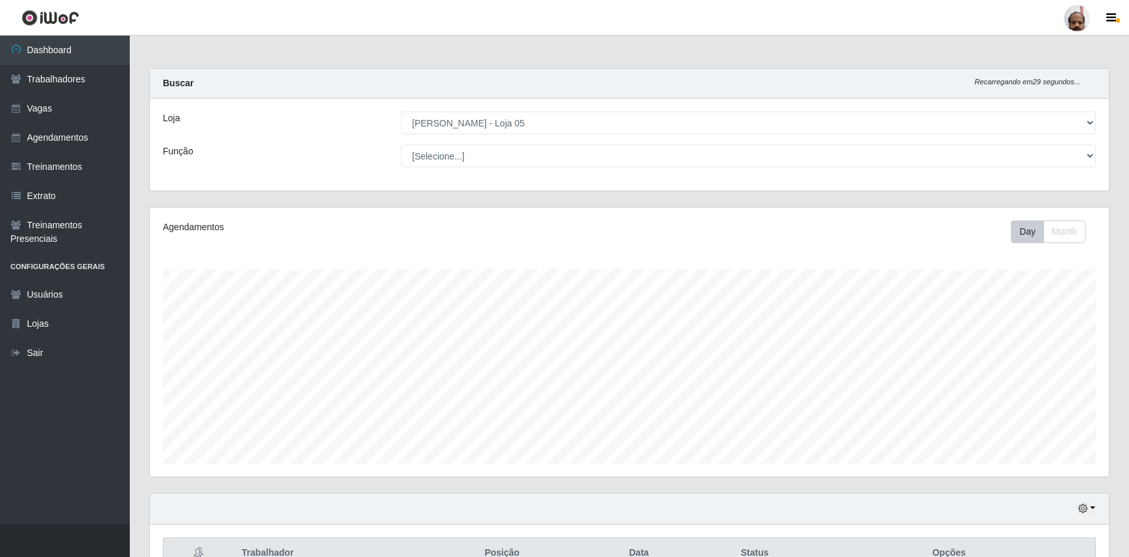
select select "252"
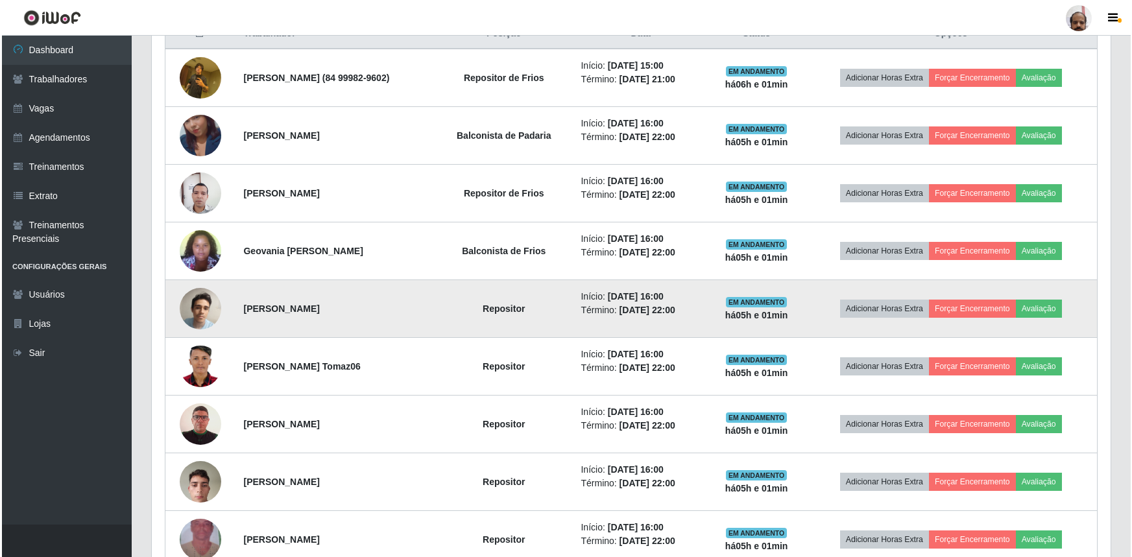
scroll to position [401, 0]
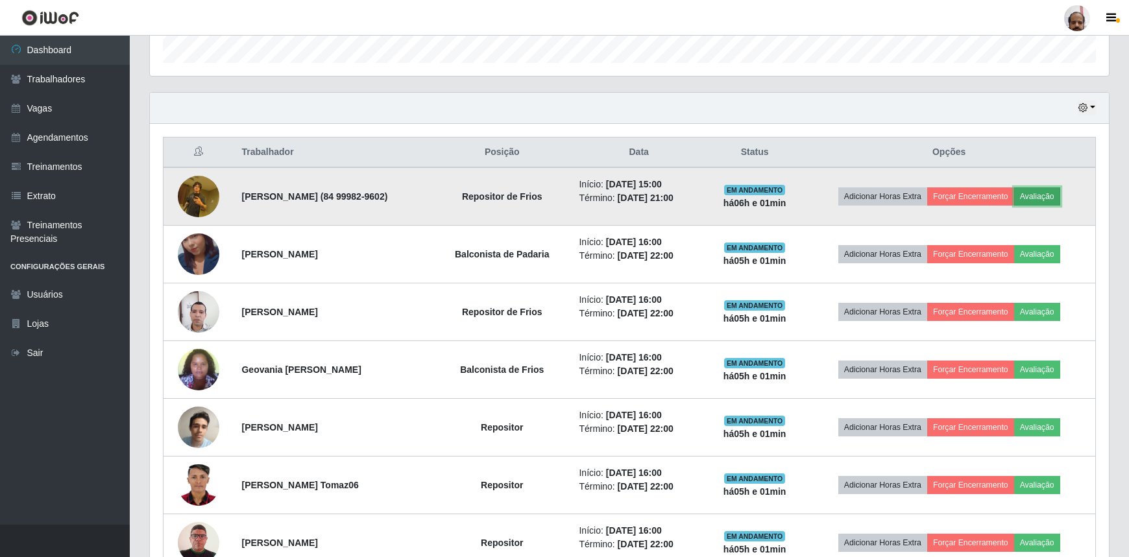
click at [1042, 198] on button "Avaliação" at bounding box center [1037, 196] width 46 height 18
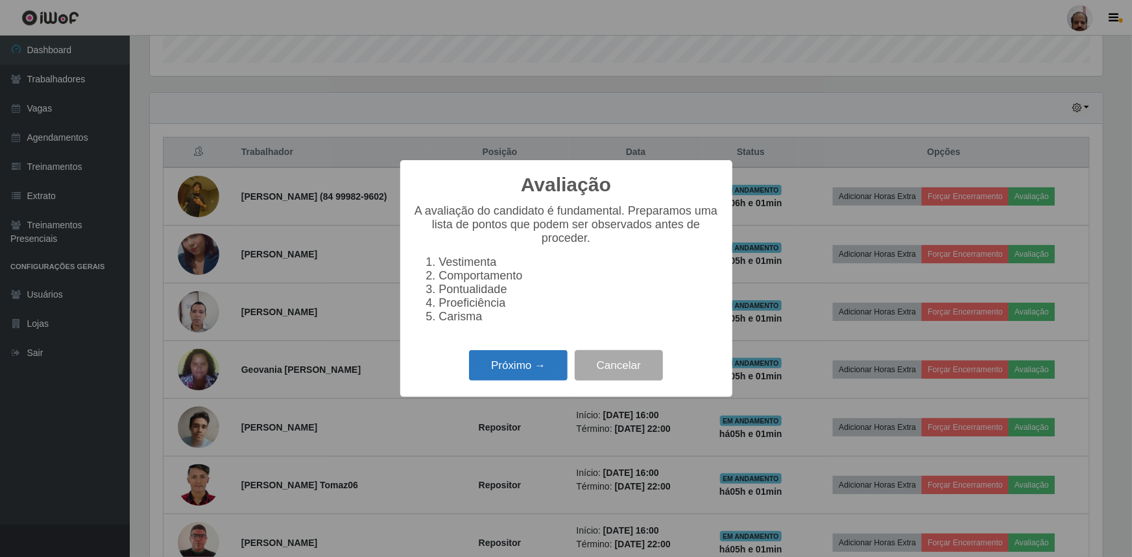
click at [532, 363] on button "Próximo →" at bounding box center [518, 365] width 99 height 30
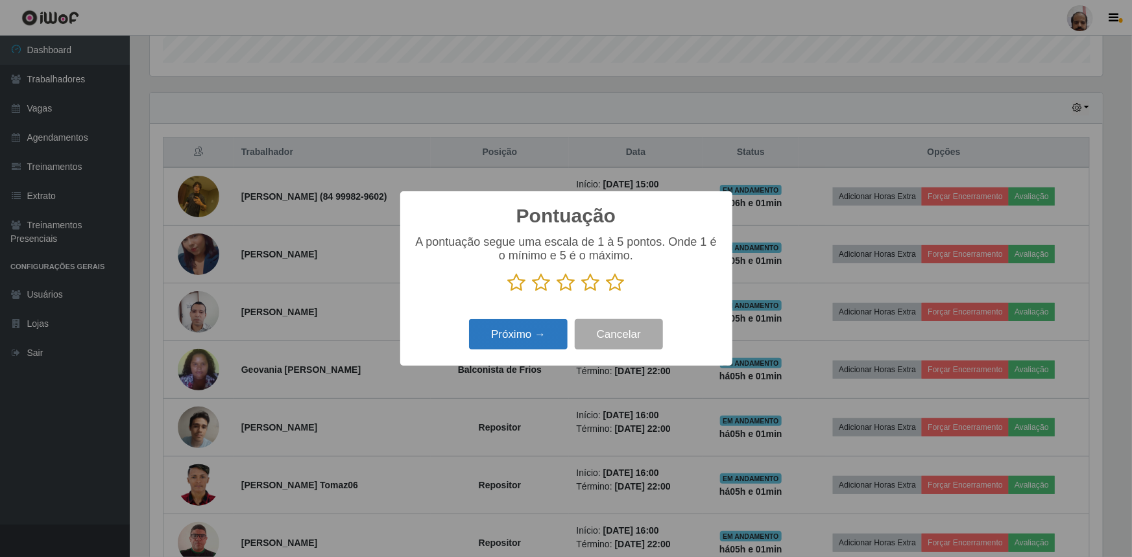
click at [555, 337] on button "Próximo →" at bounding box center [518, 334] width 99 height 30
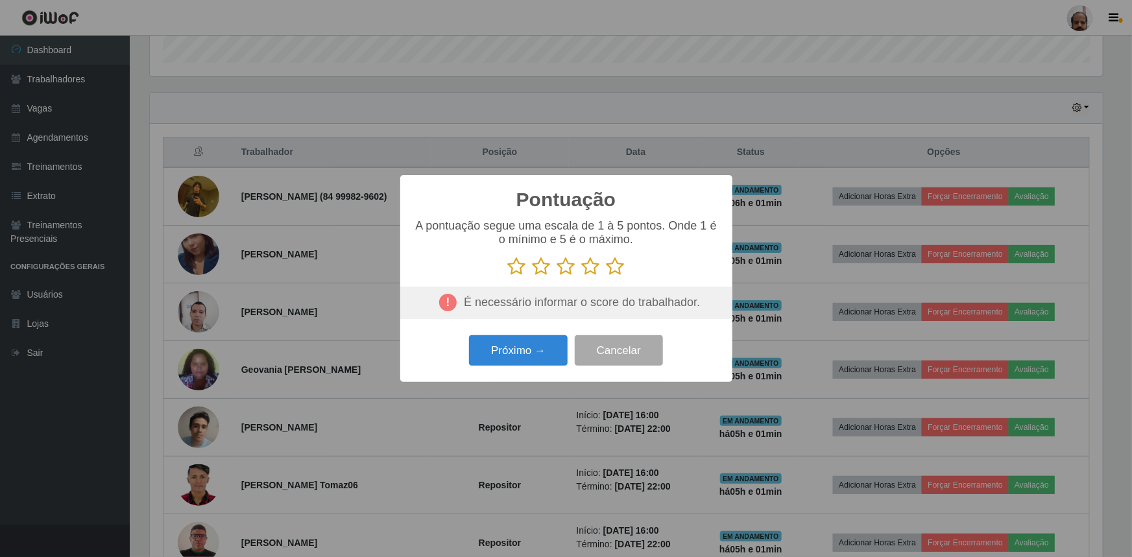
click at [614, 273] on icon at bounding box center [616, 266] width 18 height 19
click at [607, 276] on input "radio" at bounding box center [607, 276] width 0 height 0
click at [542, 353] on button "Próximo →" at bounding box center [518, 350] width 99 height 30
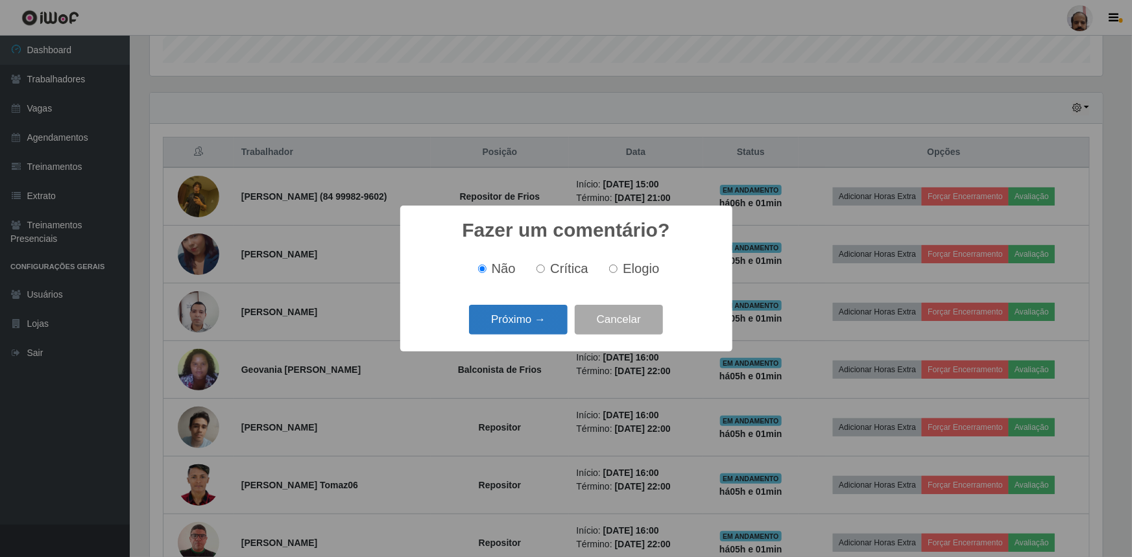
click at [538, 326] on button "Próximo →" at bounding box center [518, 320] width 99 height 30
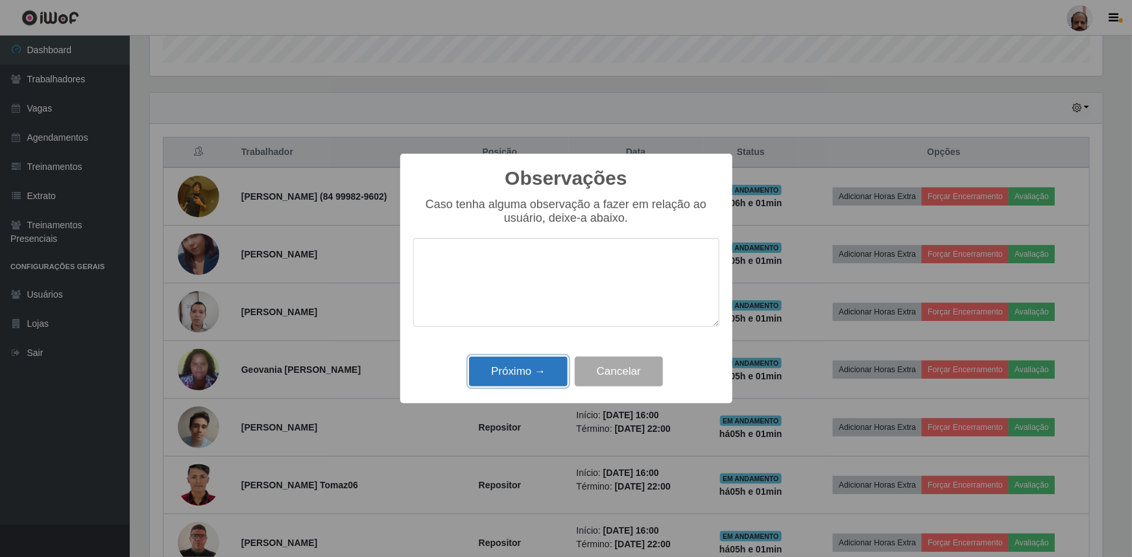
click at [538, 369] on button "Próximo →" at bounding box center [518, 372] width 99 height 30
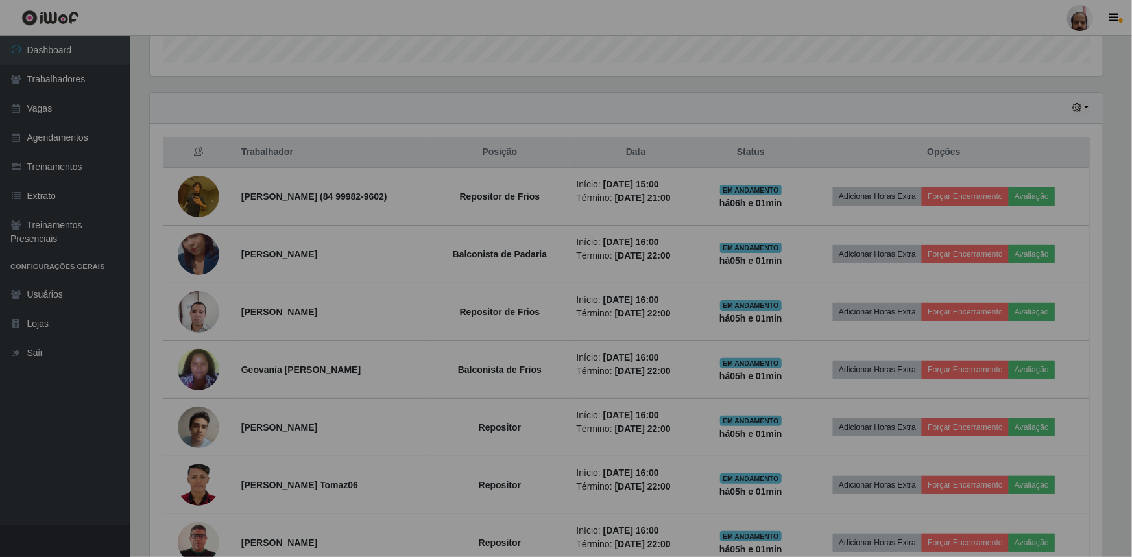
scroll to position [269, 959]
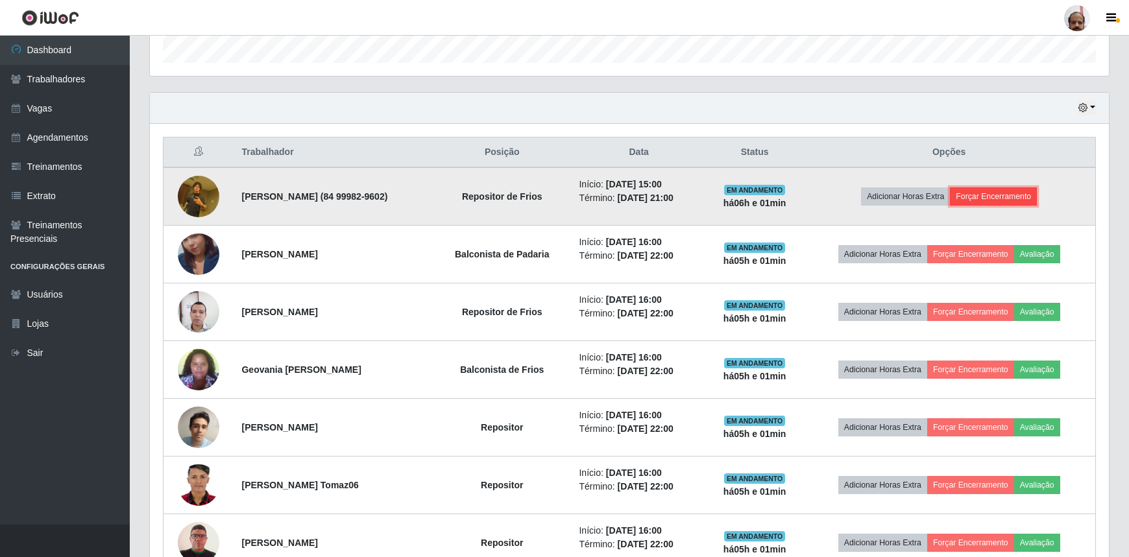
click at [1002, 192] on button "Forçar Encerramento" at bounding box center [993, 196] width 87 height 18
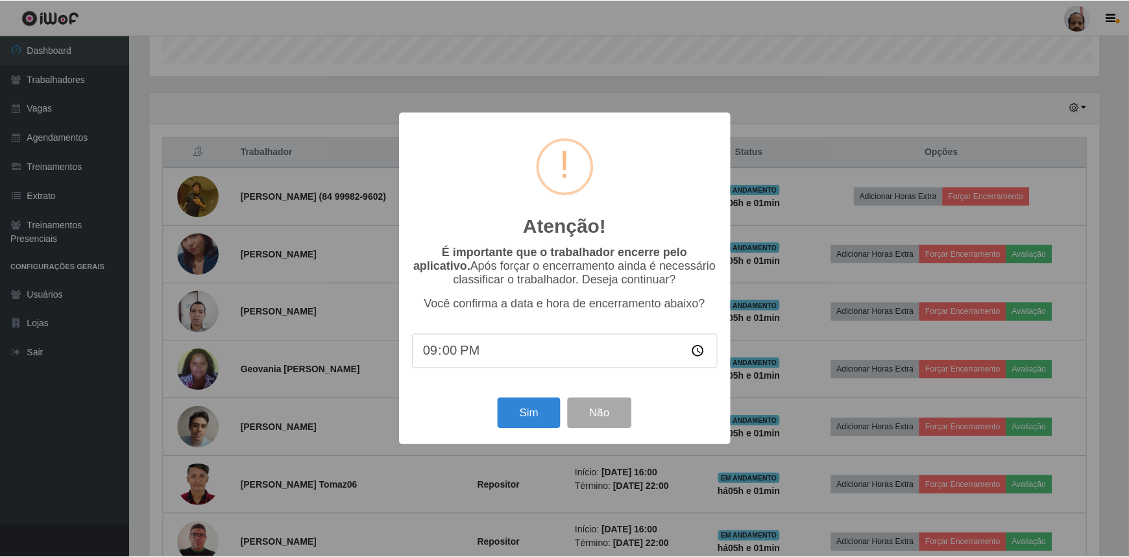
scroll to position [269, 953]
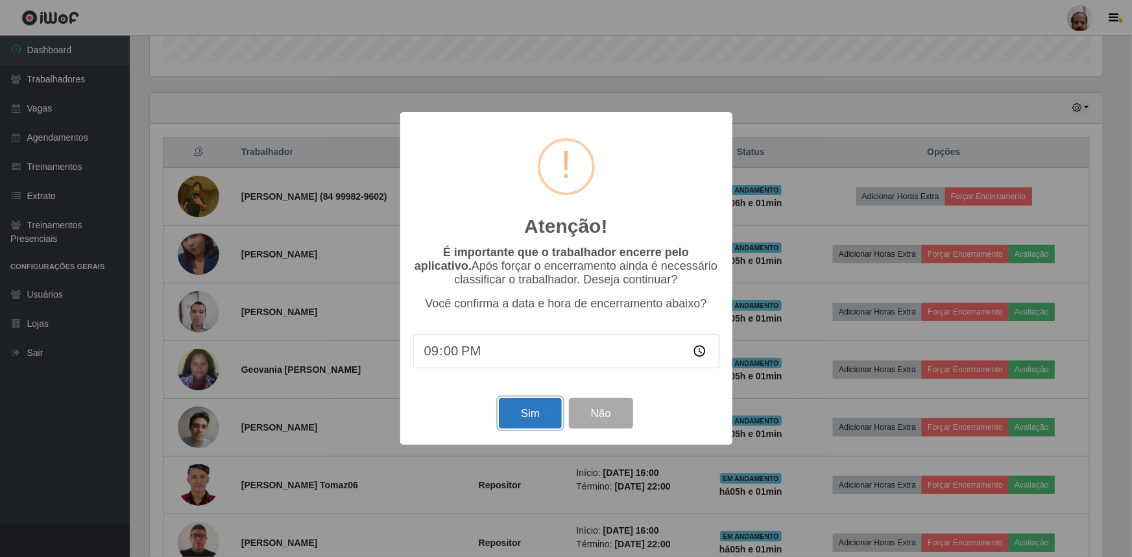
click at [525, 408] on button "Sim" at bounding box center [530, 413] width 63 height 30
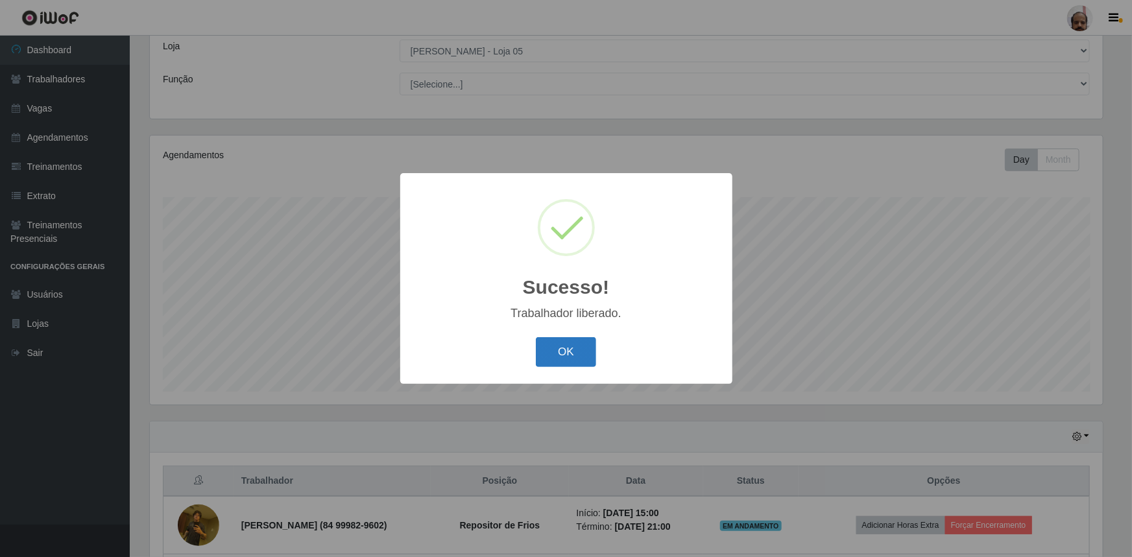
click at [583, 346] on button "OK" at bounding box center [566, 352] width 60 height 30
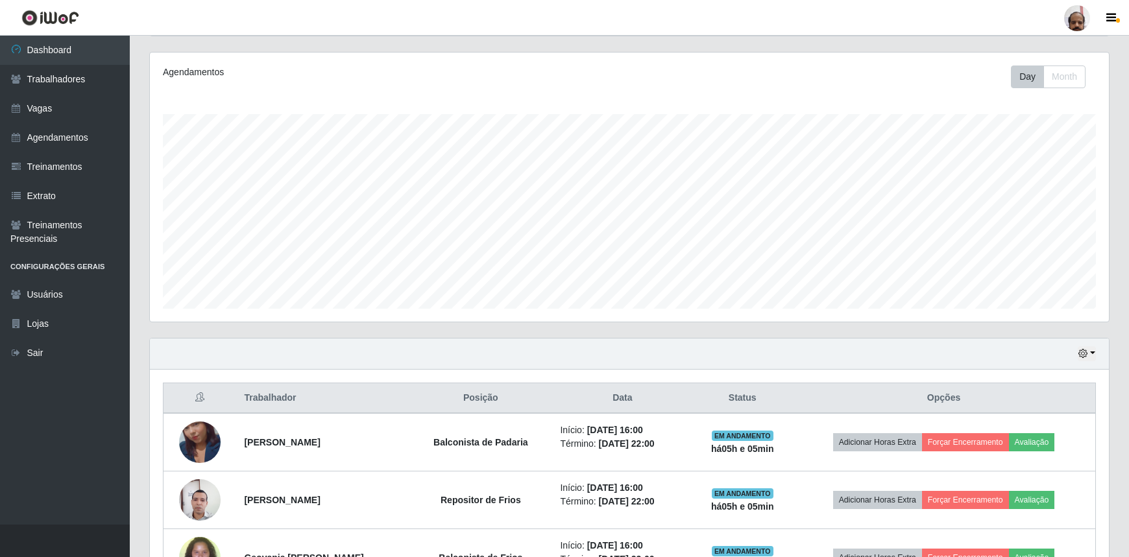
scroll to position [190, 0]
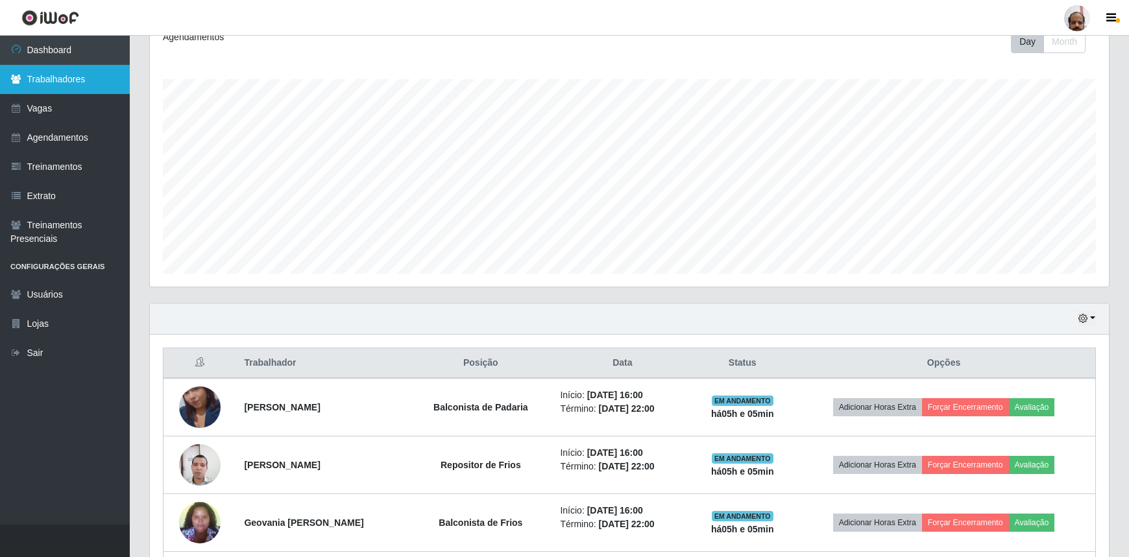
click at [56, 78] on link "Trabalhadores" at bounding box center [65, 79] width 130 height 29
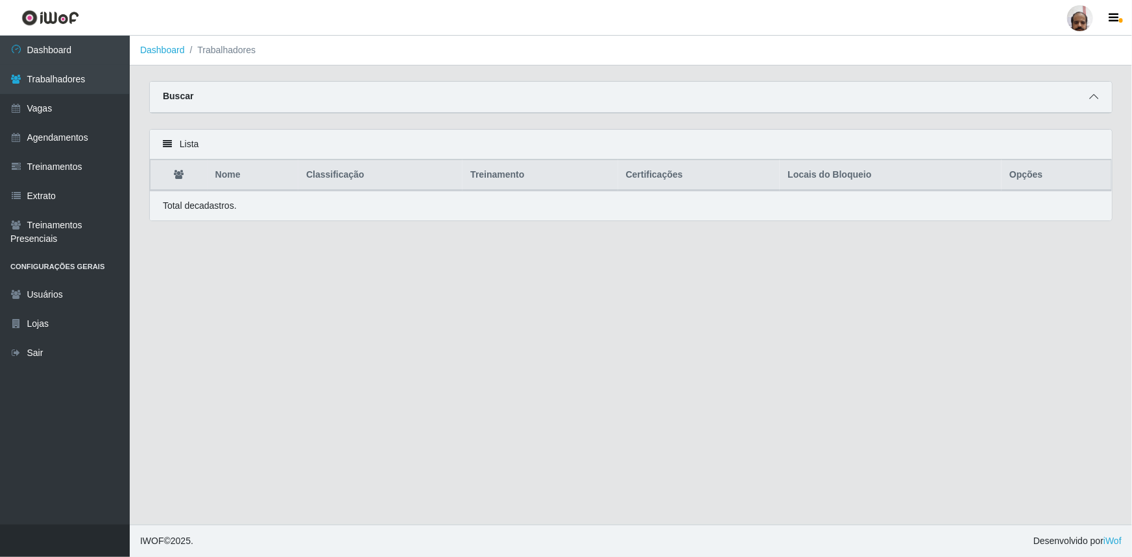
click at [1093, 97] on icon at bounding box center [1093, 96] width 9 height 9
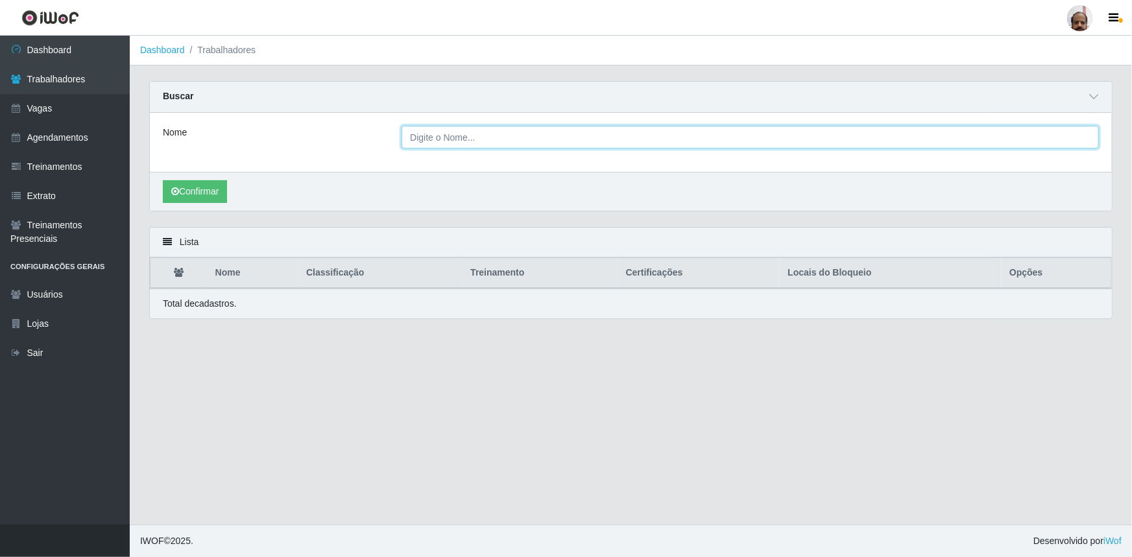
click at [451, 135] on input "Nome" at bounding box center [750, 137] width 697 height 23
type input "jucicleia"
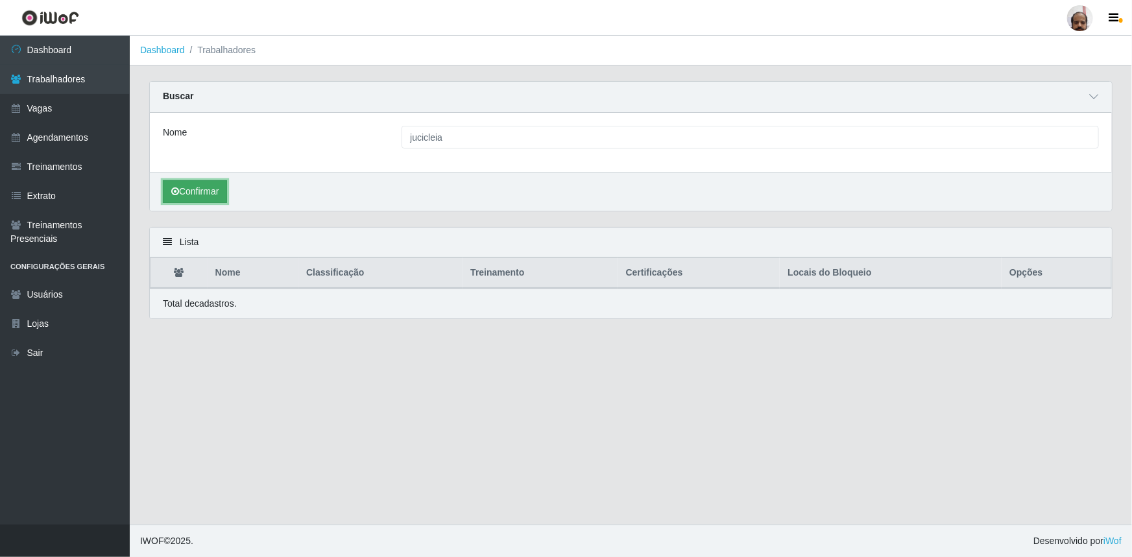
click at [205, 190] on button "Confirmar" at bounding box center [195, 191] width 64 height 23
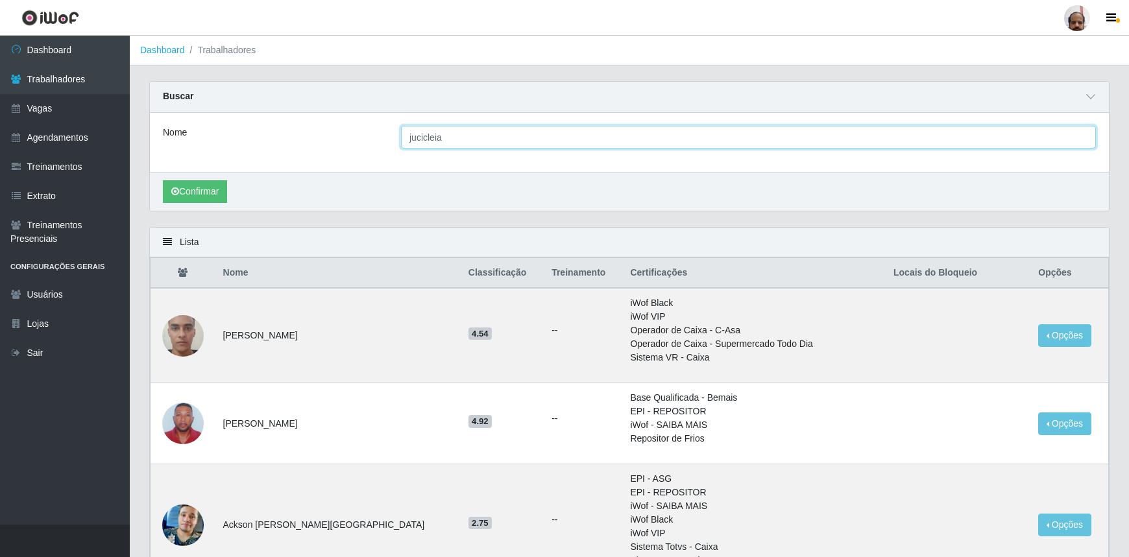
click at [828, 142] on input "jucicleia" at bounding box center [748, 137] width 695 height 23
drag, startPoint x: 411, startPoint y: 136, endPoint x: 476, endPoint y: 140, distance: 65.0
click at [411, 136] on input "jucicleia" at bounding box center [748, 137] width 695 height 23
type input "Jucicleia"
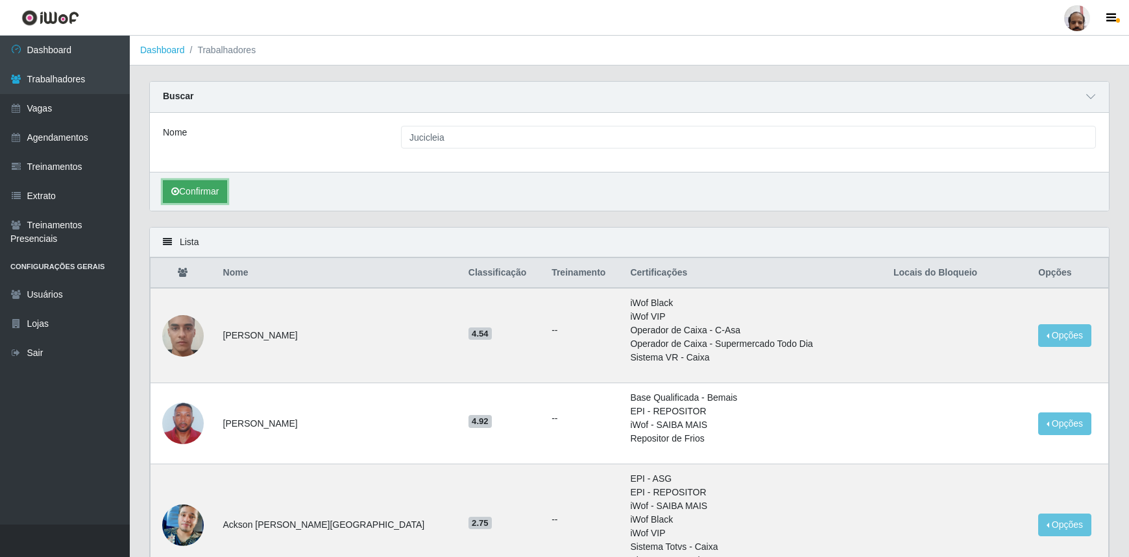
click at [212, 193] on button "Confirmar" at bounding box center [195, 191] width 64 height 23
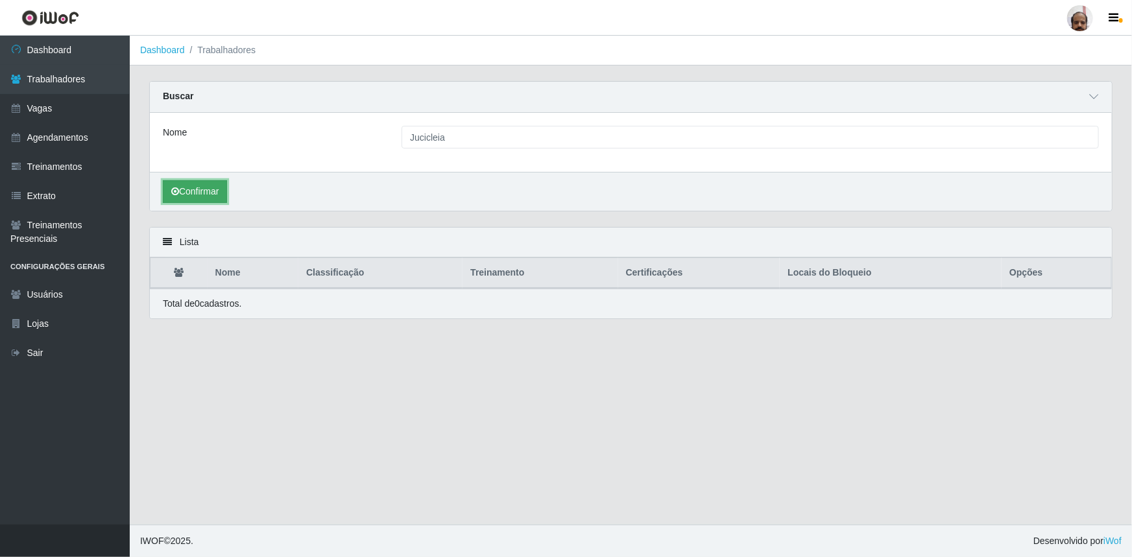
click at [215, 193] on button "Confirmar" at bounding box center [195, 191] width 64 height 23
click at [84, 143] on link "Agendamentos" at bounding box center [65, 137] width 130 height 29
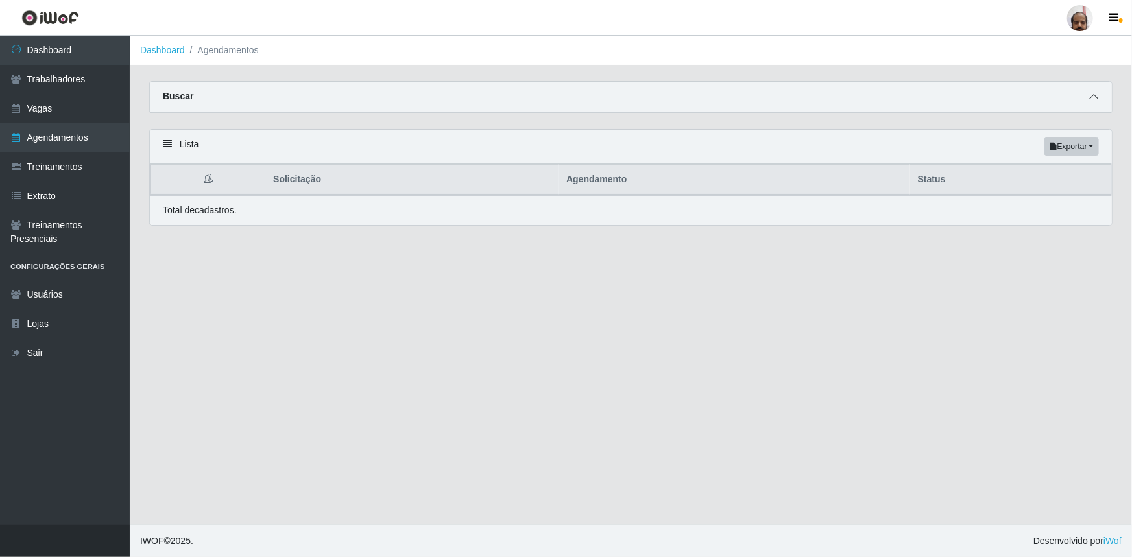
click at [1096, 98] on icon at bounding box center [1093, 96] width 9 height 9
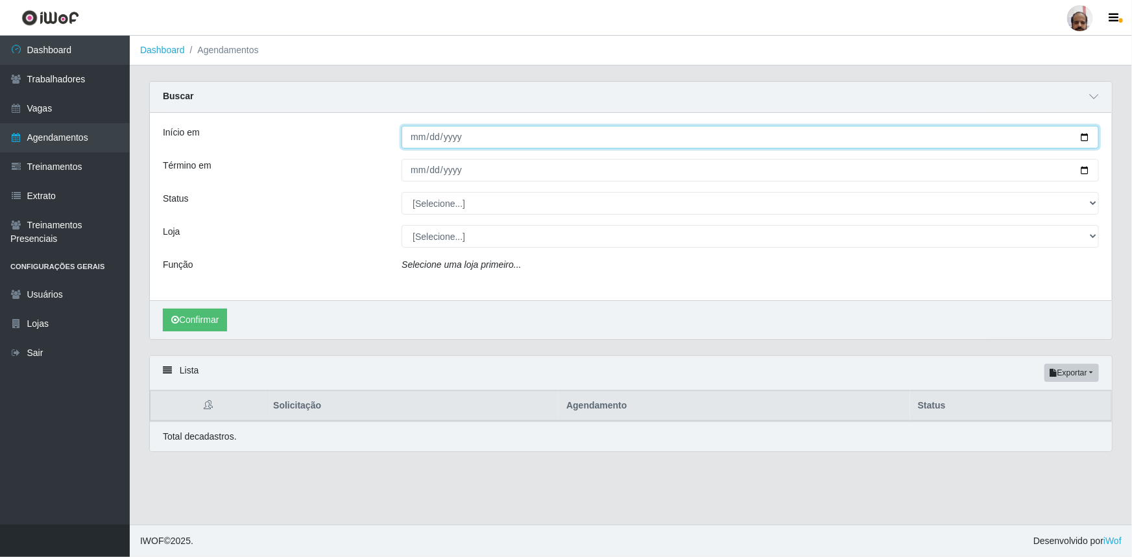
drag, startPoint x: 1083, startPoint y: 135, endPoint x: 878, endPoint y: 213, distance: 219.5
click at [1083, 136] on input "Início em" at bounding box center [750, 137] width 697 height 23
type input "[DATE]"
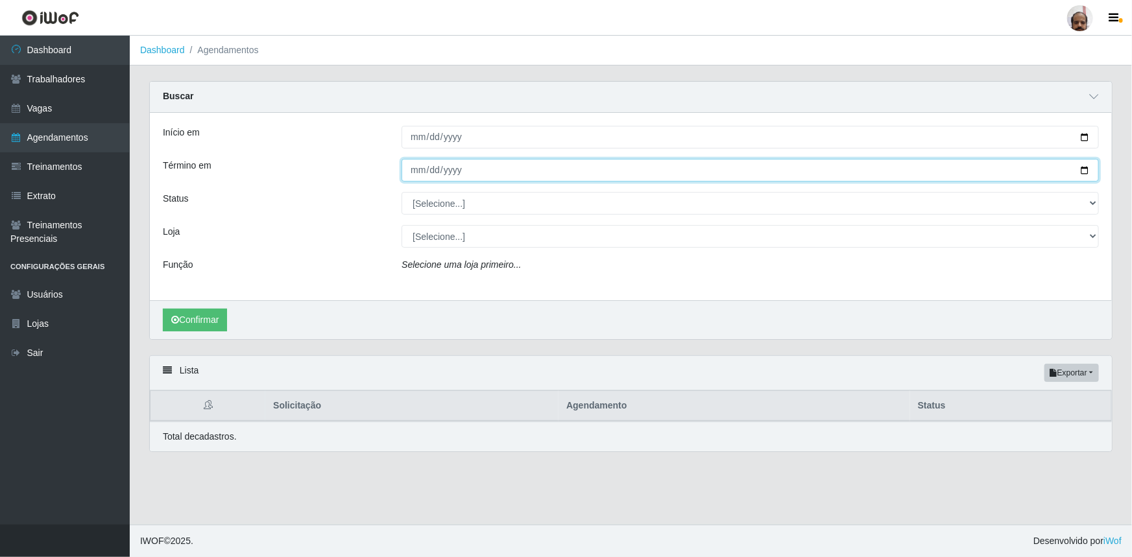
click at [1084, 169] on input "Término em" at bounding box center [750, 170] width 697 height 23
type input "[DATE]"
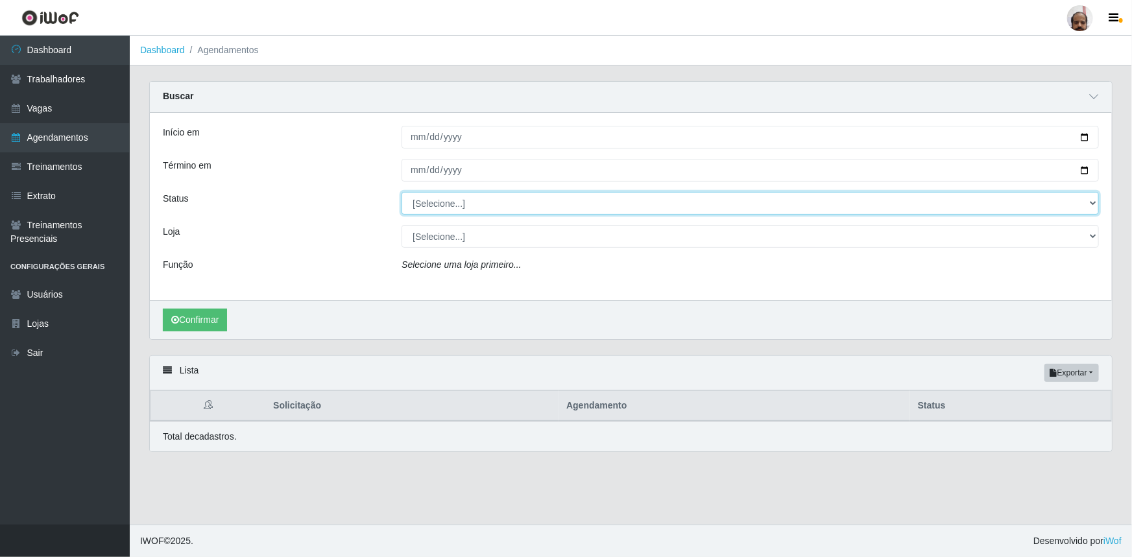
click at [1093, 204] on select "[Selecione...] AGENDADO AGUARDANDO LIBERAR EM ANDAMENTO EM REVISÃO FINALIZADO C…" at bounding box center [750, 203] width 697 height 23
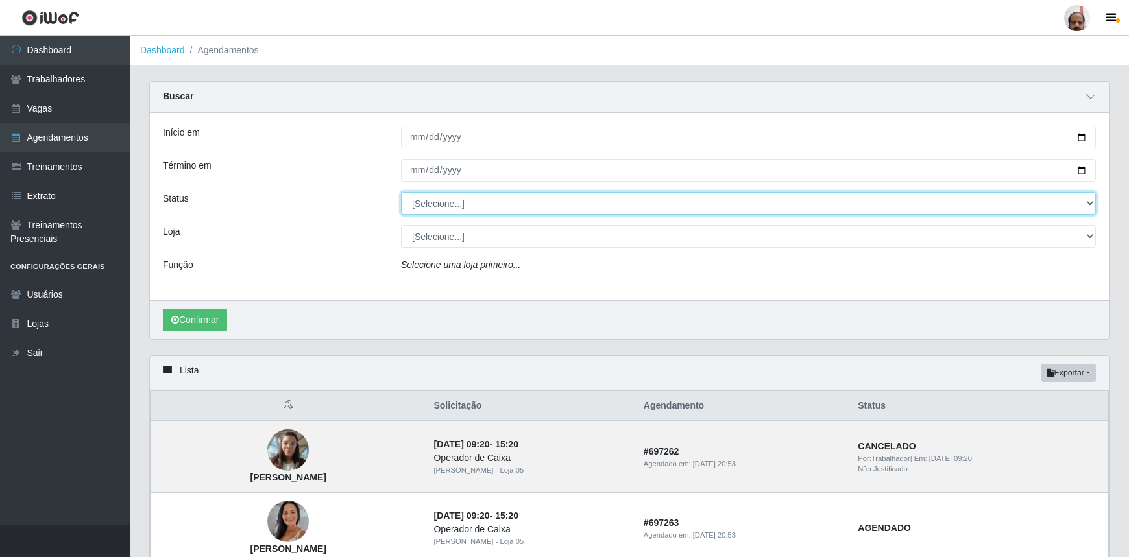
select select "FINALIZADO"
click at [401, 192] on select "[Selecione...] AGENDADO AGUARDANDO LIBERAR EM ANDAMENTO EM REVISÃO FINALIZADO C…" at bounding box center [748, 203] width 695 height 23
click at [457, 241] on select "[Selecione...] Mar Vermelho - Loja 05" at bounding box center [748, 236] width 695 height 23
select select "252"
click at [401, 225] on select "[Selecione...] Mar Vermelho - Loja 05" at bounding box center [748, 236] width 695 height 23
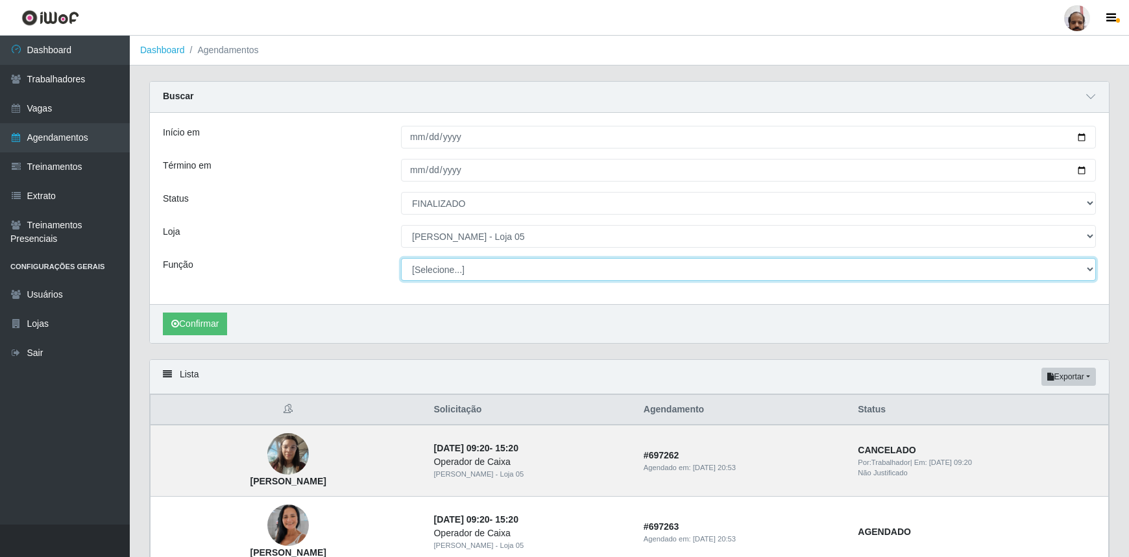
click at [440, 268] on select "[Selecione...] ASG ASG + ASG ++ Auxiliar de Depósito Auxiliar de Depósito + Aux…" at bounding box center [748, 269] width 695 height 23
select select "22"
click at [401, 258] on select "[Selecione...] ASG ASG + ASG ++ Auxiliar de Depósito Auxiliar de Depósito + Aux…" at bounding box center [748, 269] width 695 height 23
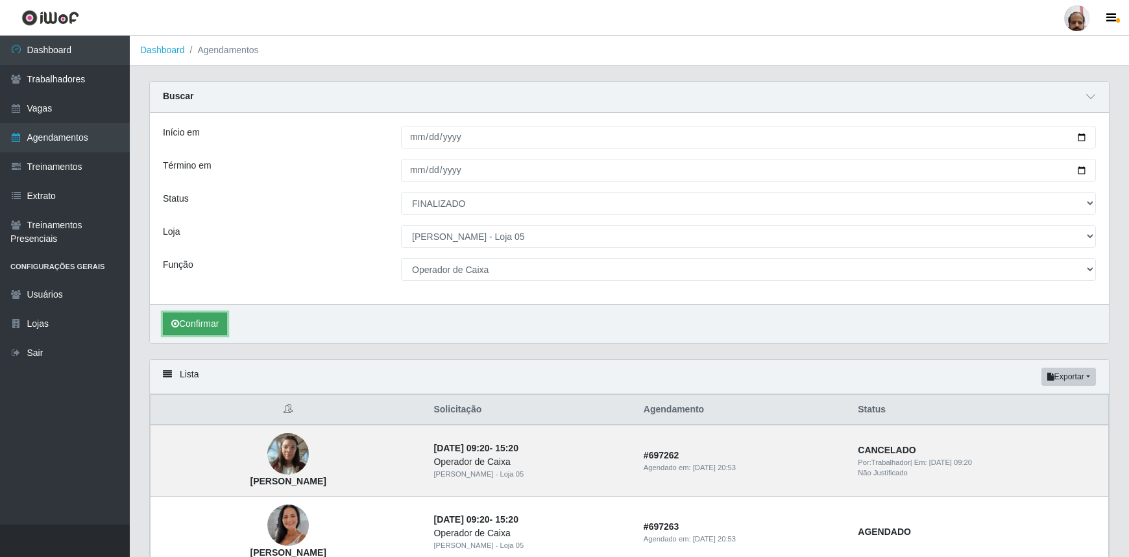
click at [197, 325] on button "Confirmar" at bounding box center [195, 324] width 64 height 23
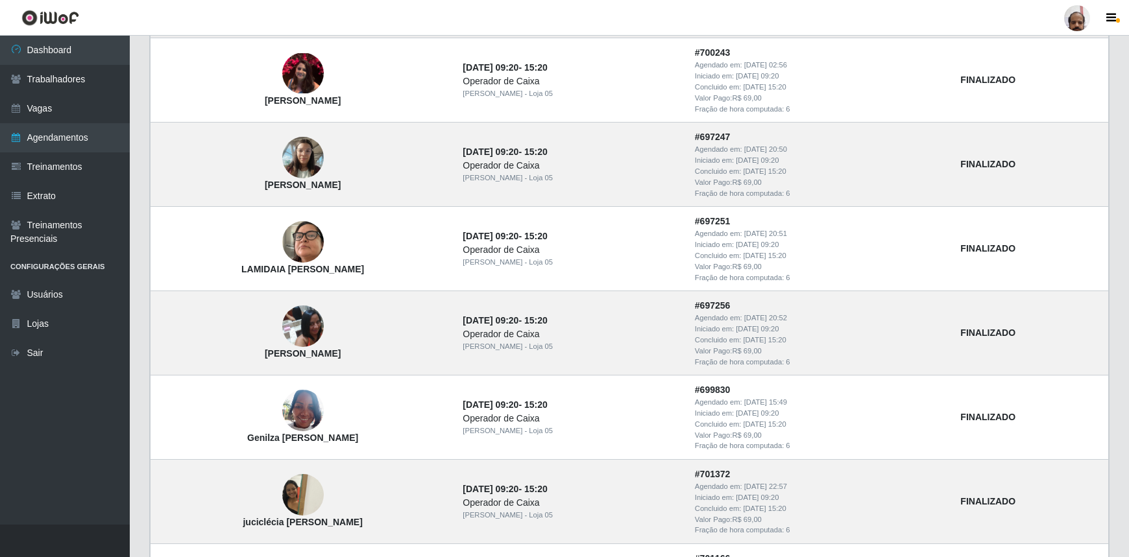
scroll to position [531, 0]
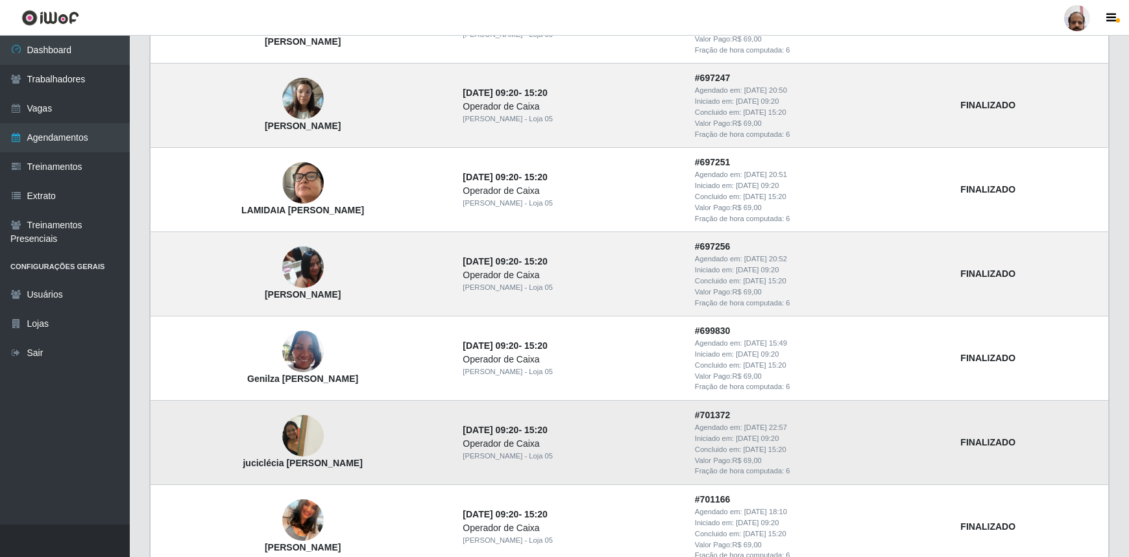
click at [305, 436] on img at bounding box center [303, 436] width 42 height 55
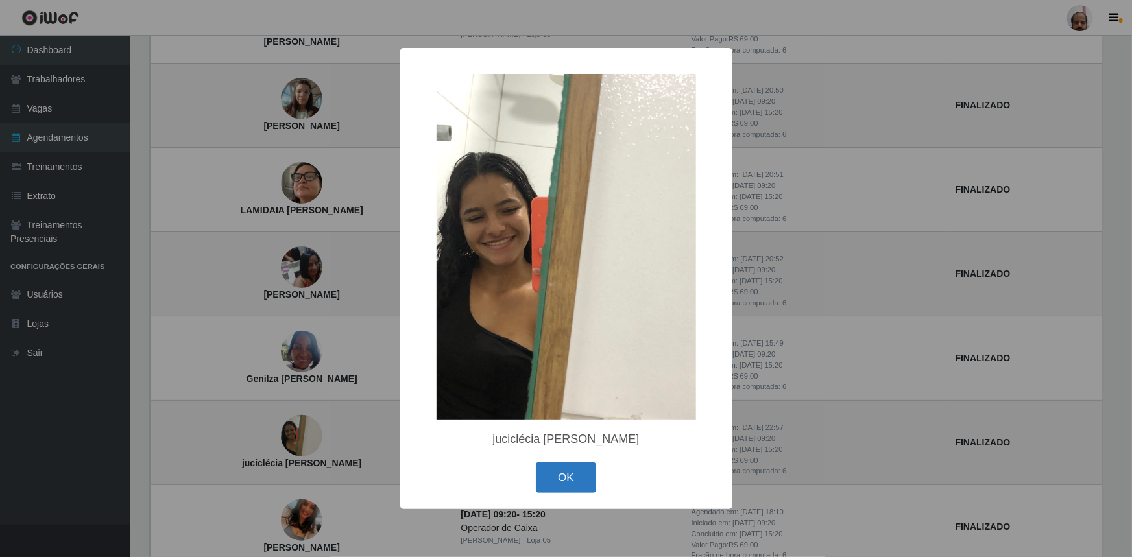
click at [585, 487] on button "OK" at bounding box center [566, 478] width 60 height 30
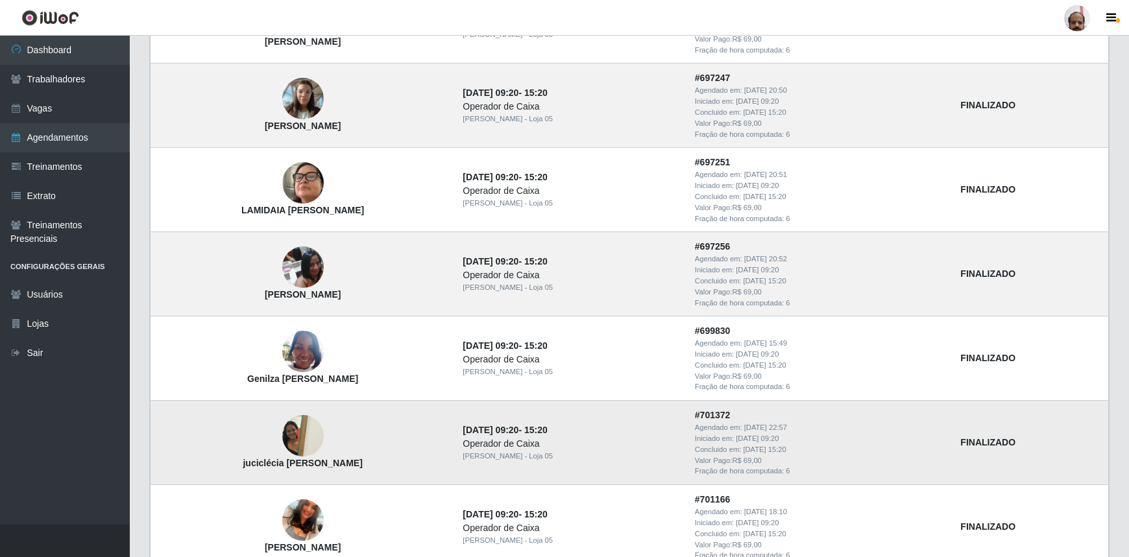
click at [307, 435] on img at bounding box center [303, 436] width 42 height 55
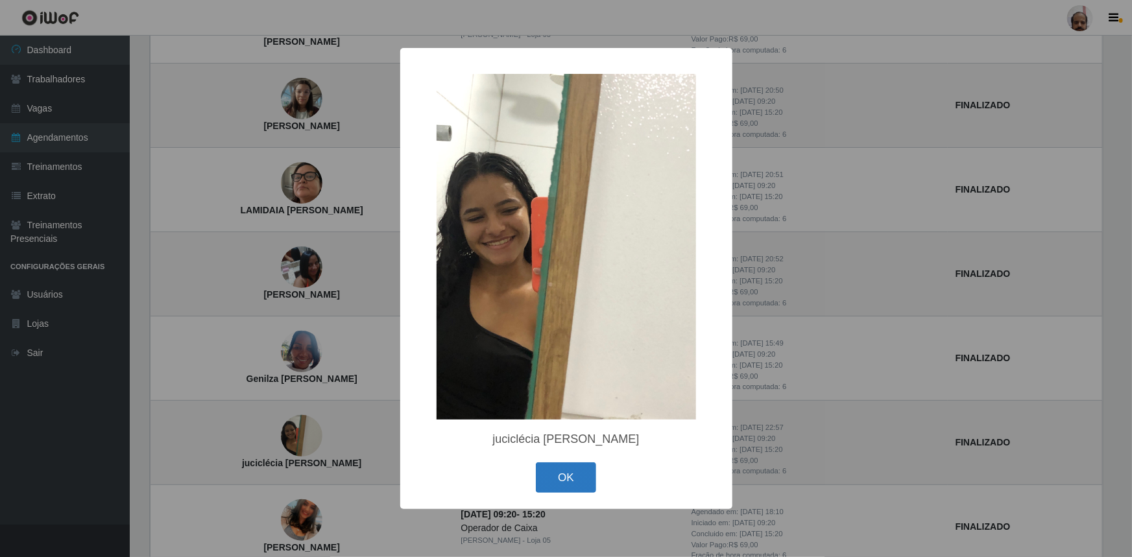
click at [557, 477] on button "OK" at bounding box center [566, 478] width 60 height 30
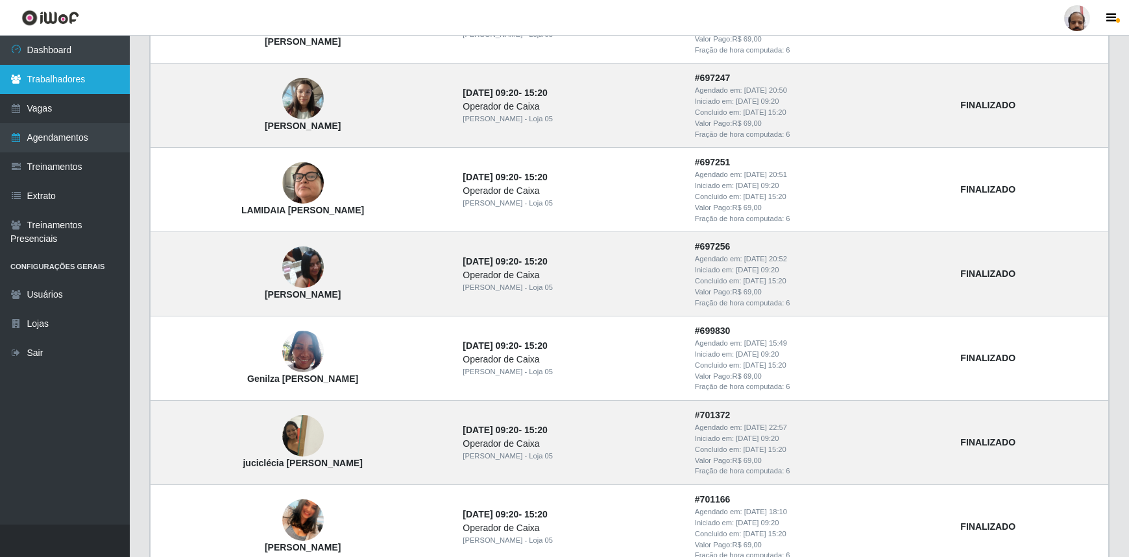
click at [82, 80] on link "Trabalhadores" at bounding box center [65, 79] width 130 height 29
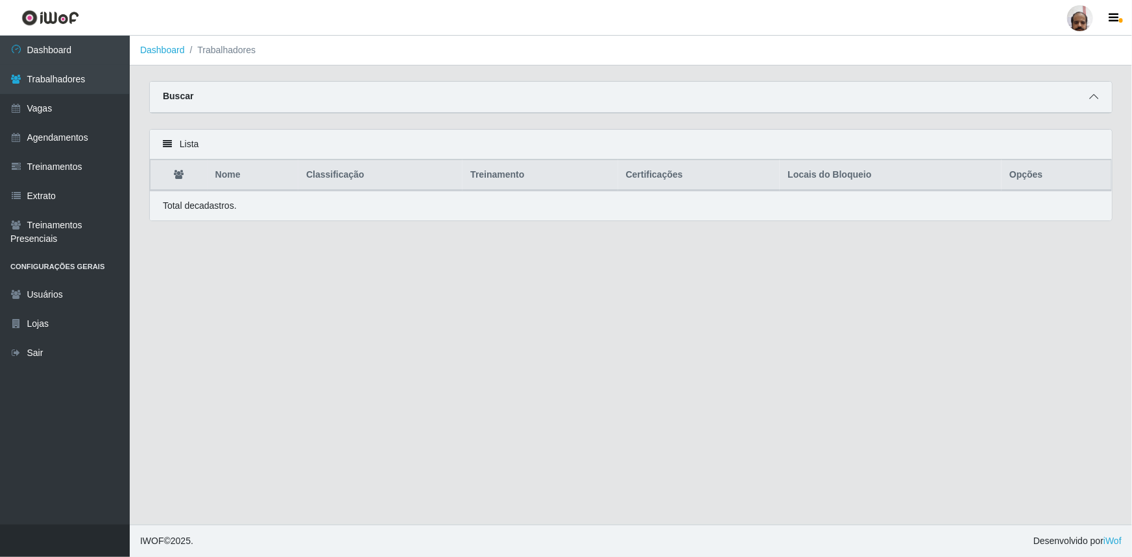
click at [1094, 97] on icon at bounding box center [1093, 96] width 9 height 9
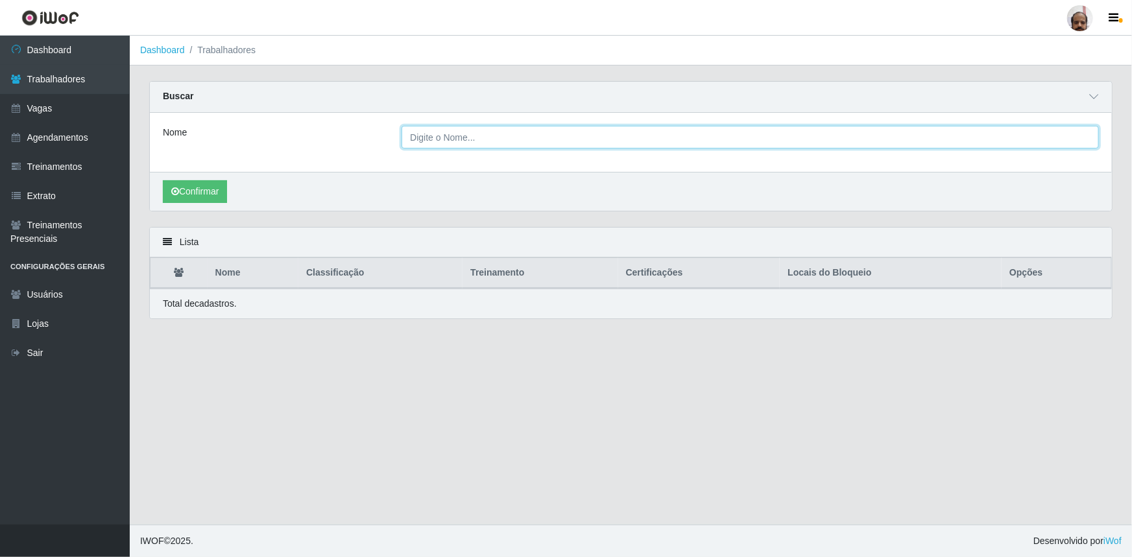
click at [496, 145] on input "Nome" at bounding box center [750, 137] width 697 height 23
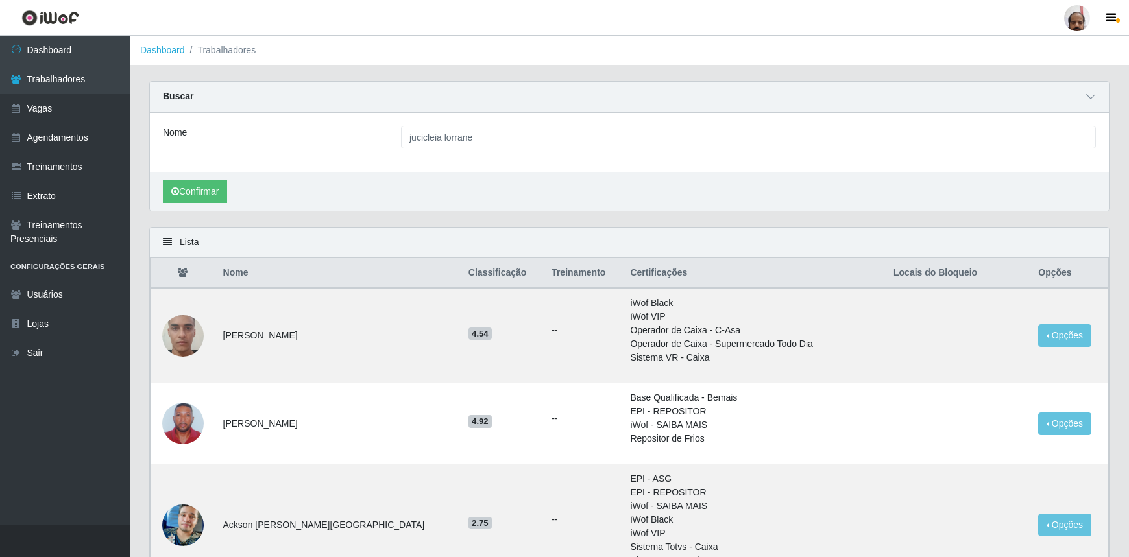
click at [200, 178] on div "Confirmar" at bounding box center [629, 191] width 959 height 39
click at [203, 186] on button "Confirmar" at bounding box center [195, 191] width 64 height 23
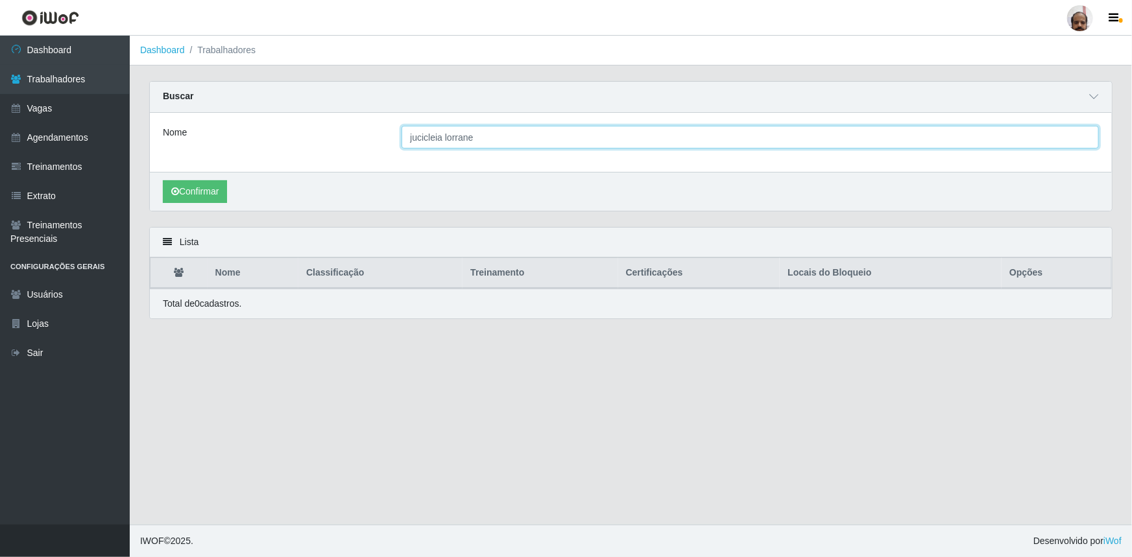
click at [433, 136] on input "jucicleia lorrane" at bounding box center [750, 137] width 697 height 23
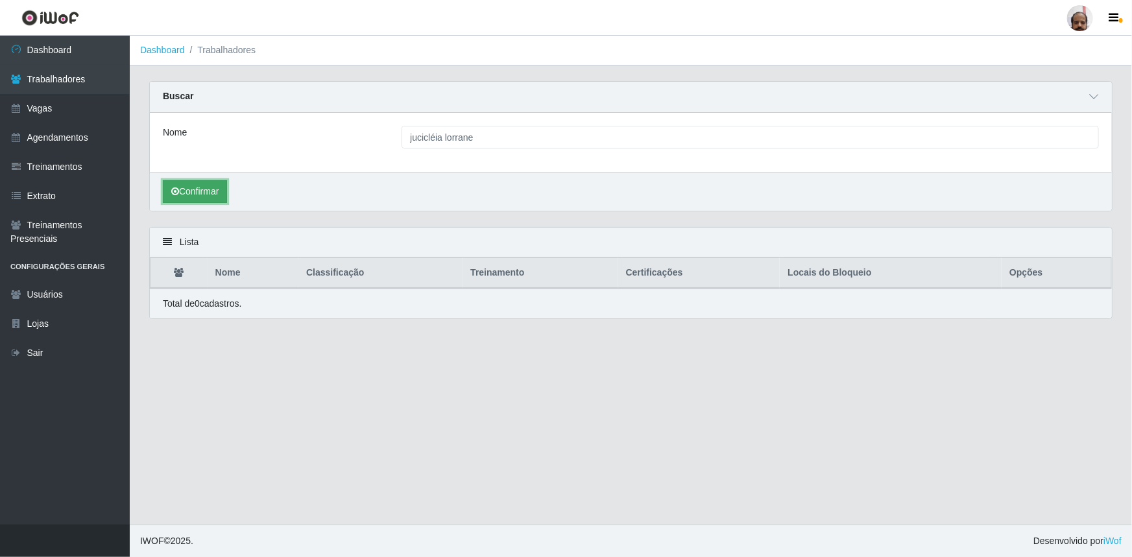
click at [204, 193] on button "Confirmar" at bounding box center [195, 191] width 64 height 23
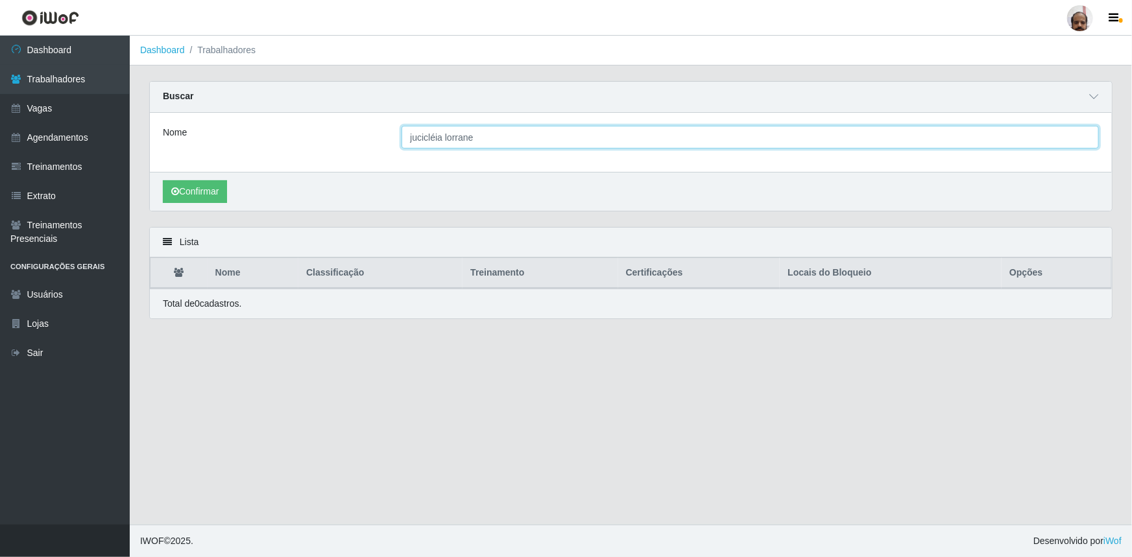
click at [413, 138] on input "jucicléia lorrane" at bounding box center [750, 137] width 697 height 23
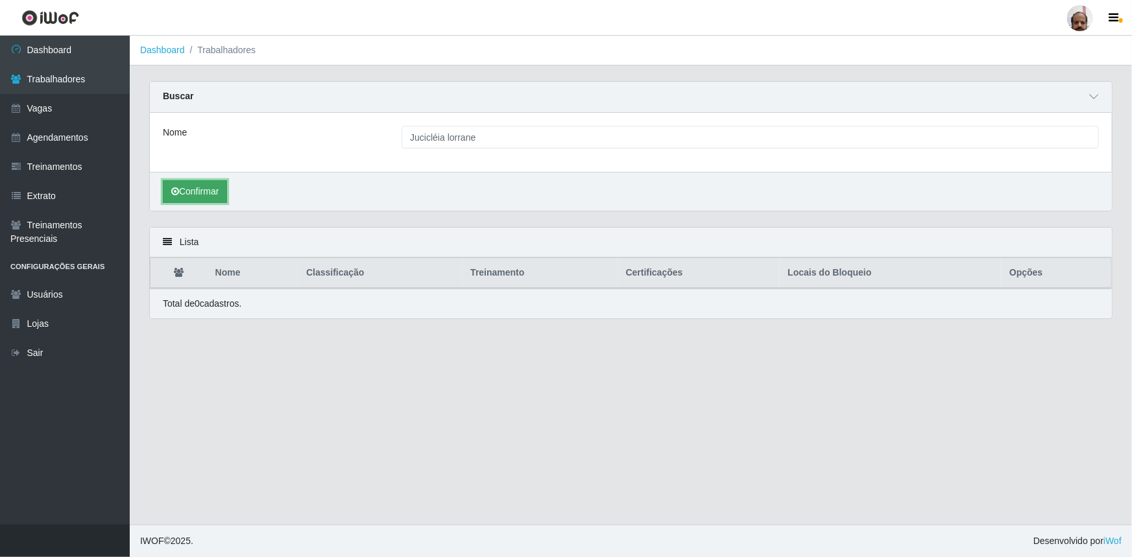
click at [208, 192] on button "Confirmar" at bounding box center [195, 191] width 64 height 23
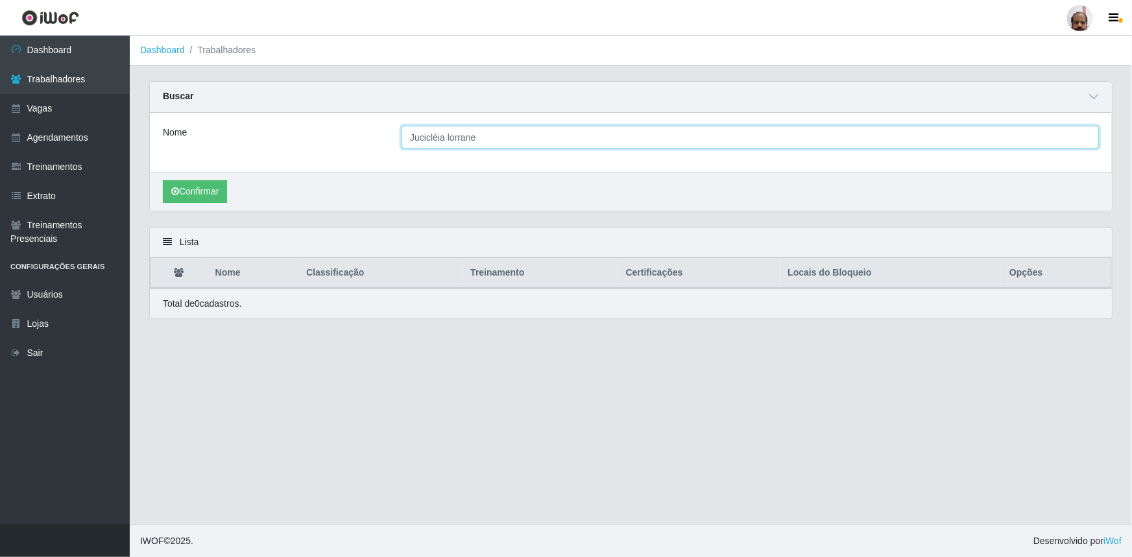
click at [413, 136] on input "Jucicléia lorrane" at bounding box center [750, 137] width 697 height 23
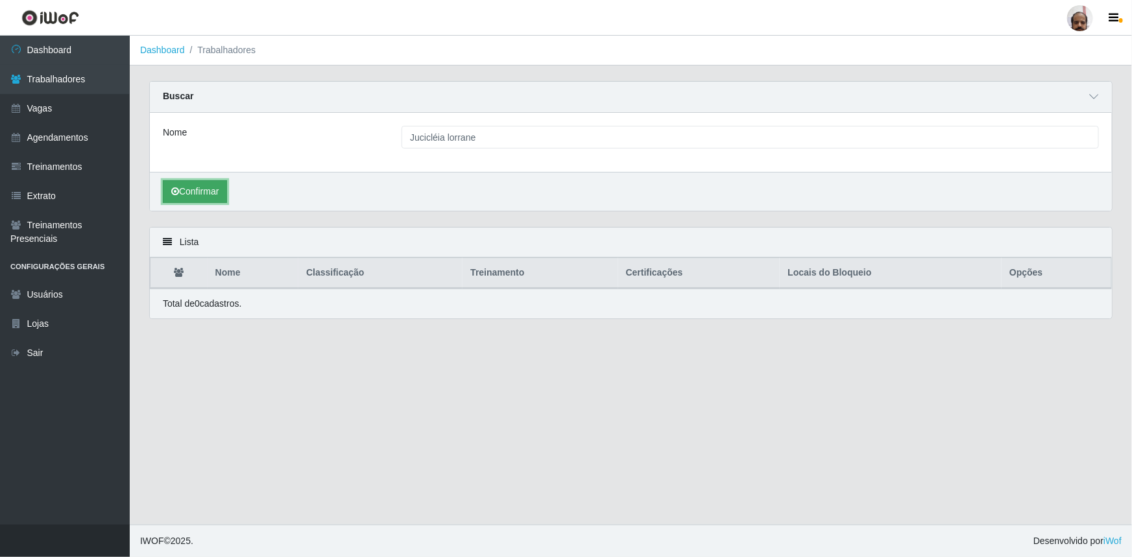
click at [199, 196] on button "Confirmar" at bounding box center [195, 191] width 64 height 23
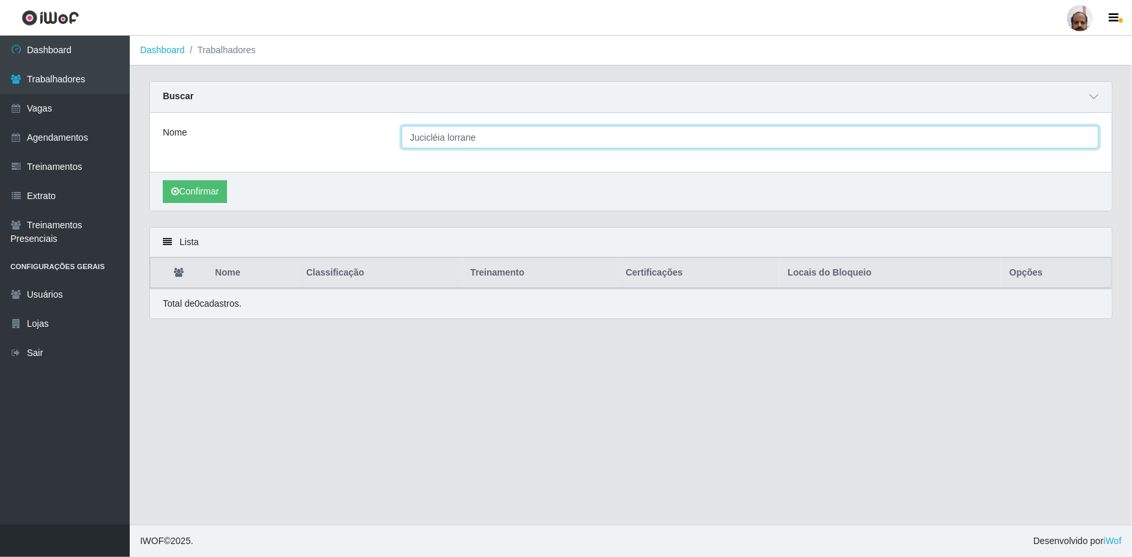
drag, startPoint x: 444, startPoint y: 139, endPoint x: 524, endPoint y: 139, distance: 79.8
click at [524, 139] on input "Jucicléia lorrane" at bounding box center [750, 137] width 697 height 23
type input "Jucicléia"
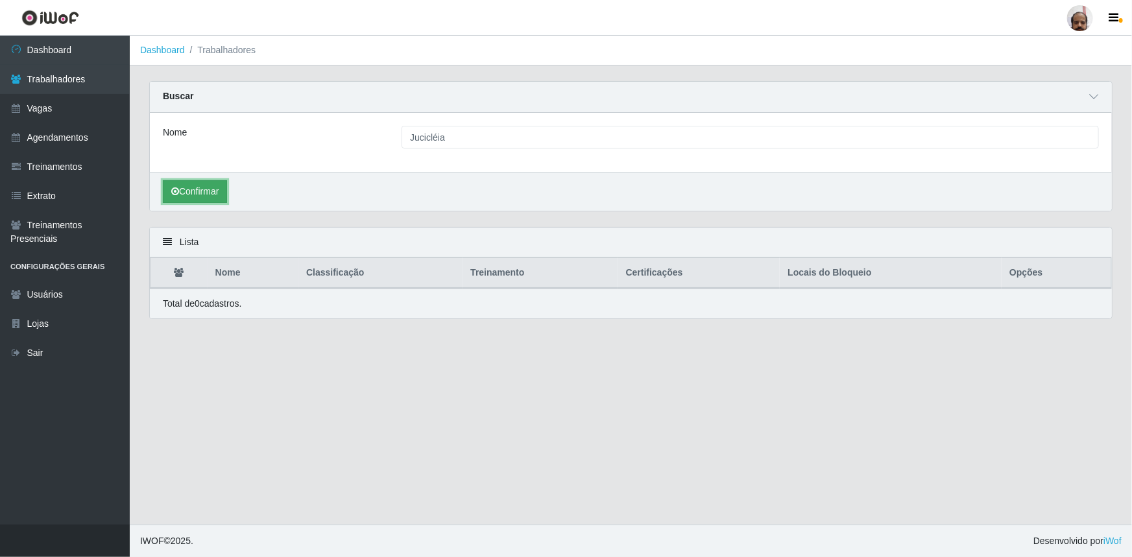
click at [199, 197] on button "Confirmar" at bounding box center [195, 191] width 64 height 23
click at [49, 105] on link "Vagas" at bounding box center [65, 108] width 130 height 29
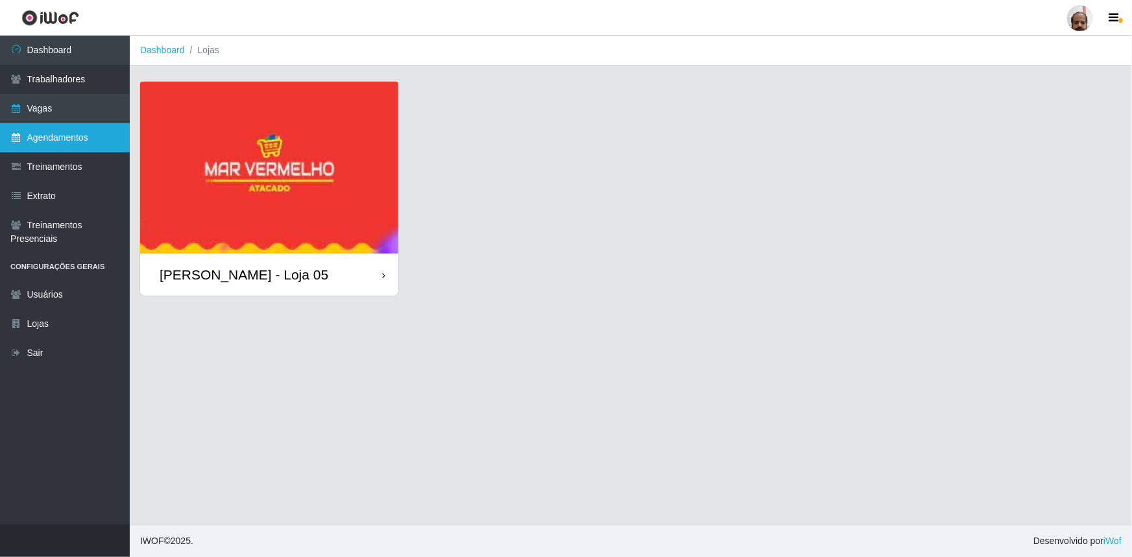
click at [75, 142] on link "Agendamentos" at bounding box center [65, 137] width 130 height 29
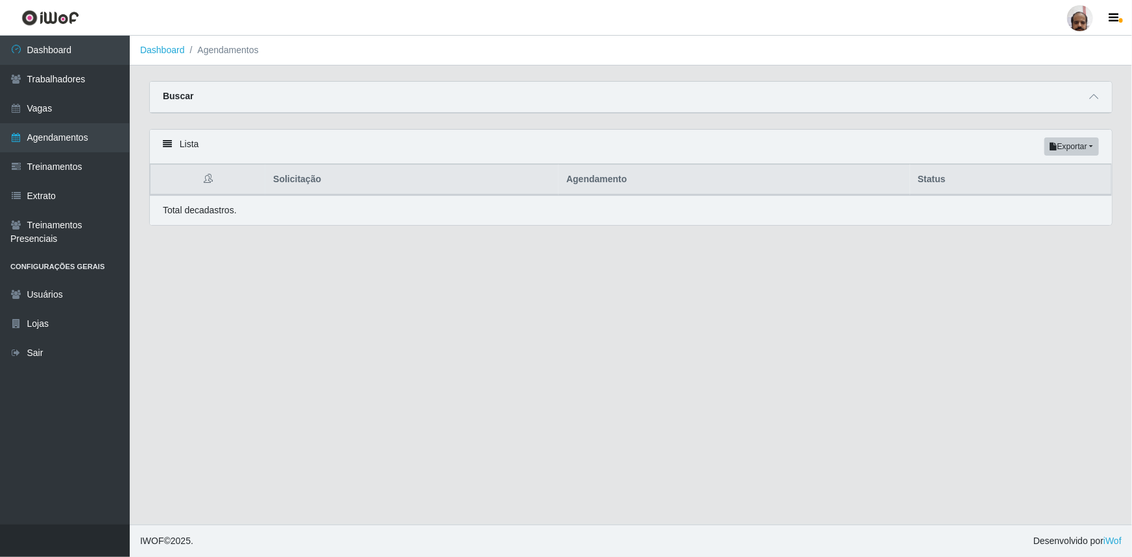
drag, startPoint x: 1098, startPoint y: 93, endPoint x: 1072, endPoint y: 117, distance: 34.9
click at [1097, 93] on icon at bounding box center [1093, 96] width 9 height 9
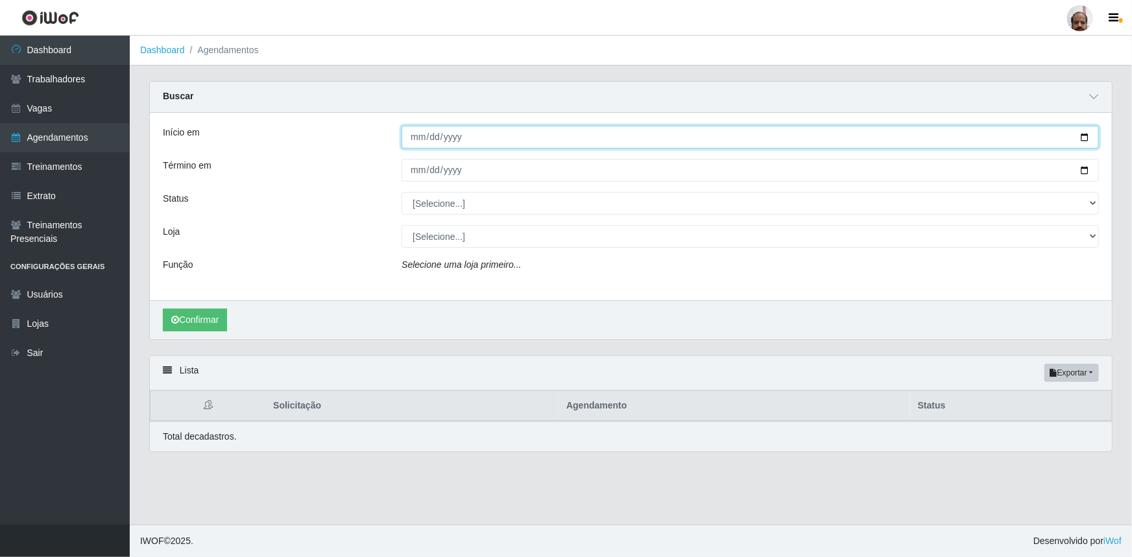
click at [1083, 133] on input "Início em" at bounding box center [750, 137] width 697 height 23
type input "[DATE]"
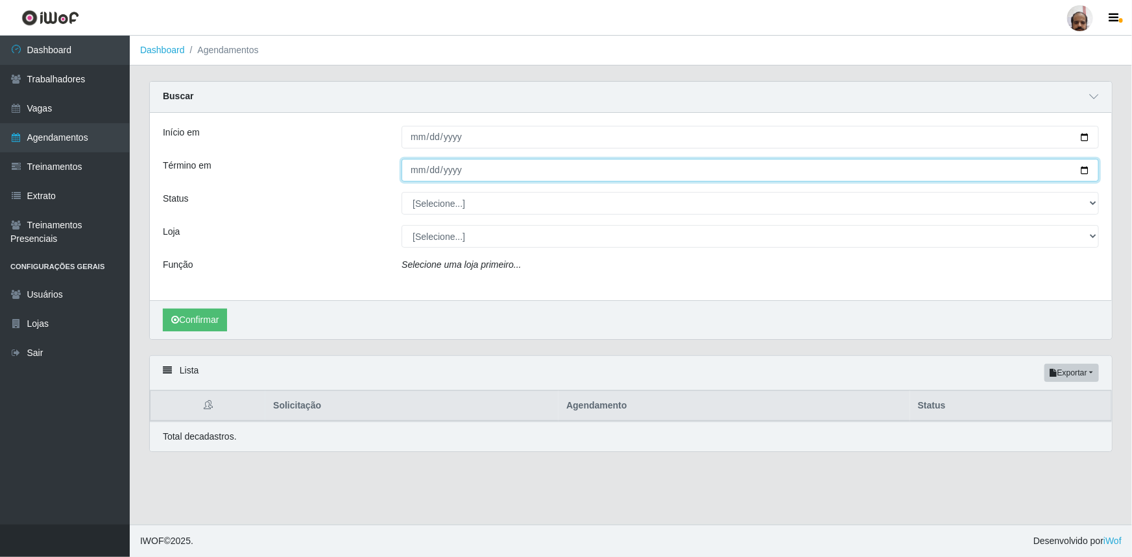
click at [1087, 170] on input "Término em" at bounding box center [750, 170] width 697 height 23
type input "[DATE]"
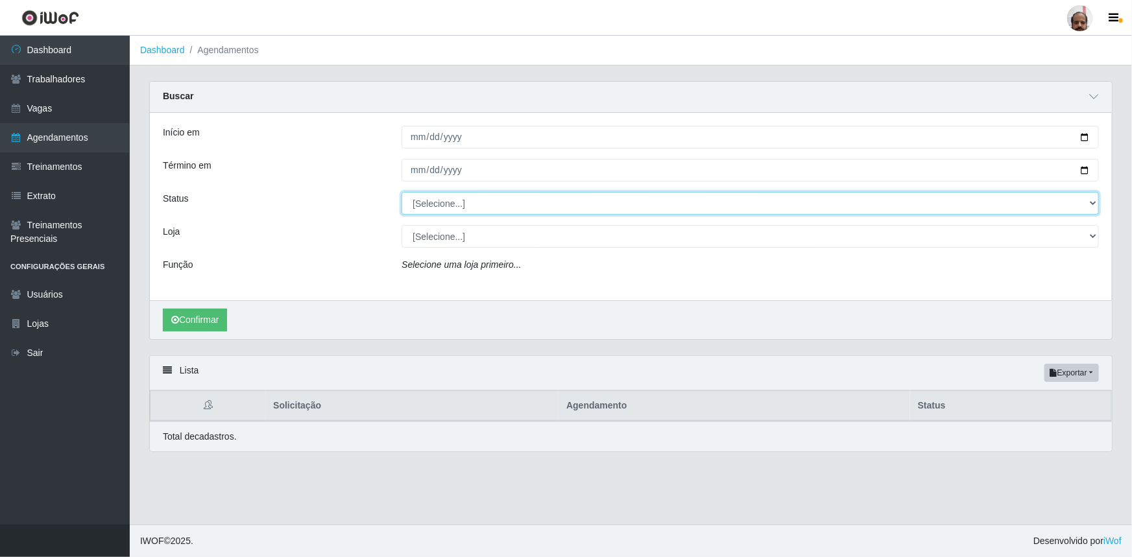
click at [1093, 200] on select "[Selecione...] AGENDADO AGUARDANDO LIBERAR EM ANDAMENTO EM REVISÃO FINALIZADO C…" at bounding box center [750, 203] width 697 height 23
select select "FINALIZADO"
click at [402, 192] on select "[Selecione...] AGENDADO AGUARDANDO LIBERAR EM ANDAMENTO EM REVISÃO FINALIZADO C…" at bounding box center [750, 203] width 697 height 23
click at [464, 234] on select "[Selecione...] Mar Vermelho - Loja 05" at bounding box center [750, 236] width 697 height 23
select select "252"
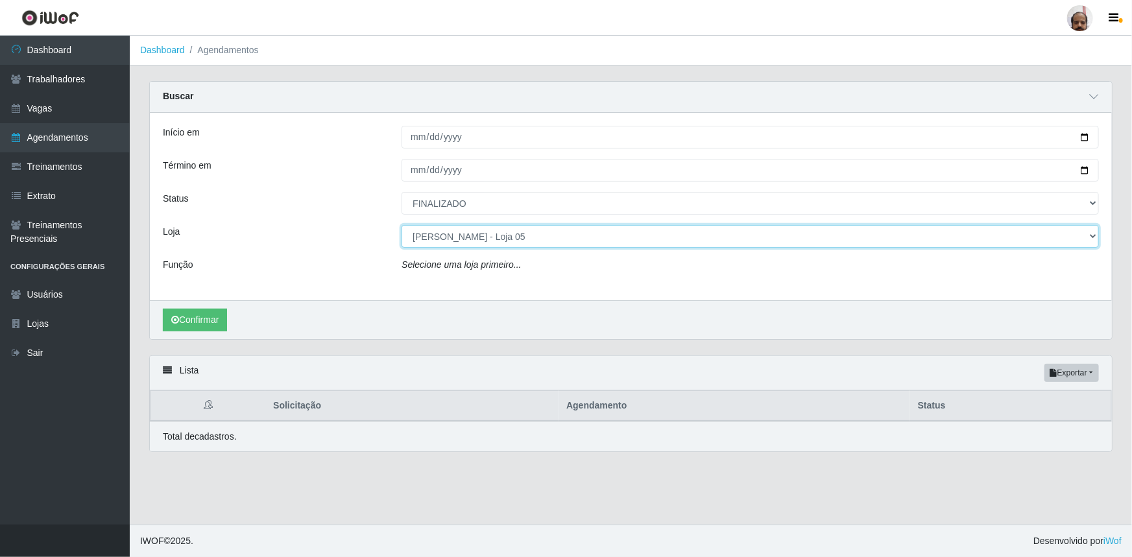
click at [402, 225] on select "[Selecione...] Mar Vermelho - Loja 05" at bounding box center [750, 236] width 697 height 23
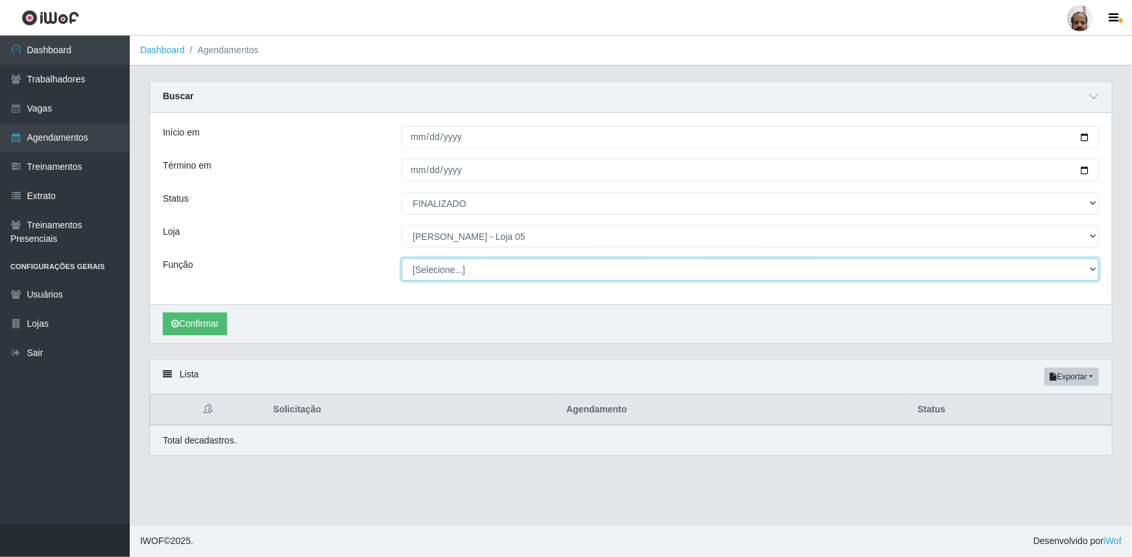
click at [448, 265] on select "[Selecione...] ASG ASG + ASG ++ Auxiliar de Depósito Auxiliar de Depósito + Aux…" at bounding box center [750, 269] width 697 height 23
select select "22"
click at [402, 258] on select "[Selecione...] ASG ASG + ASG ++ Auxiliar de Depósito Auxiliar de Depósito + Aux…" at bounding box center [750, 269] width 697 height 23
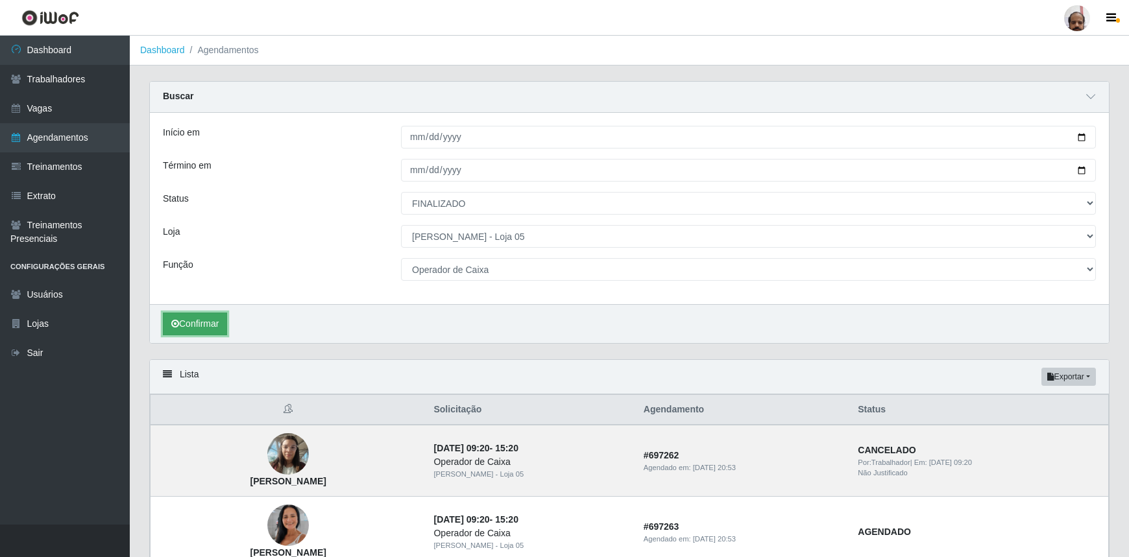
click at [211, 320] on button "Confirmar" at bounding box center [195, 324] width 64 height 23
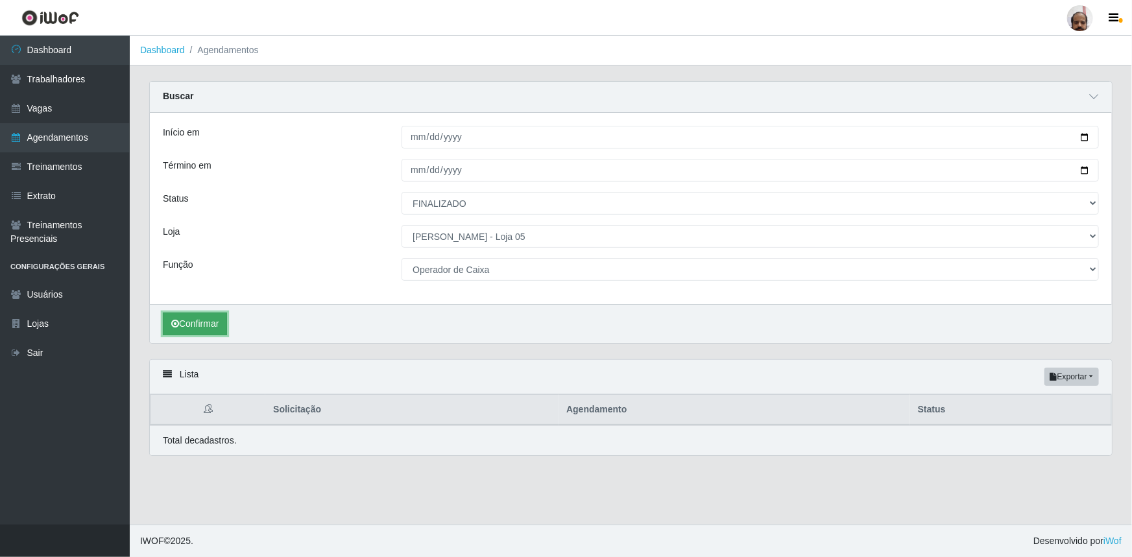
click at [211, 321] on button "Confirmar" at bounding box center [195, 324] width 64 height 23
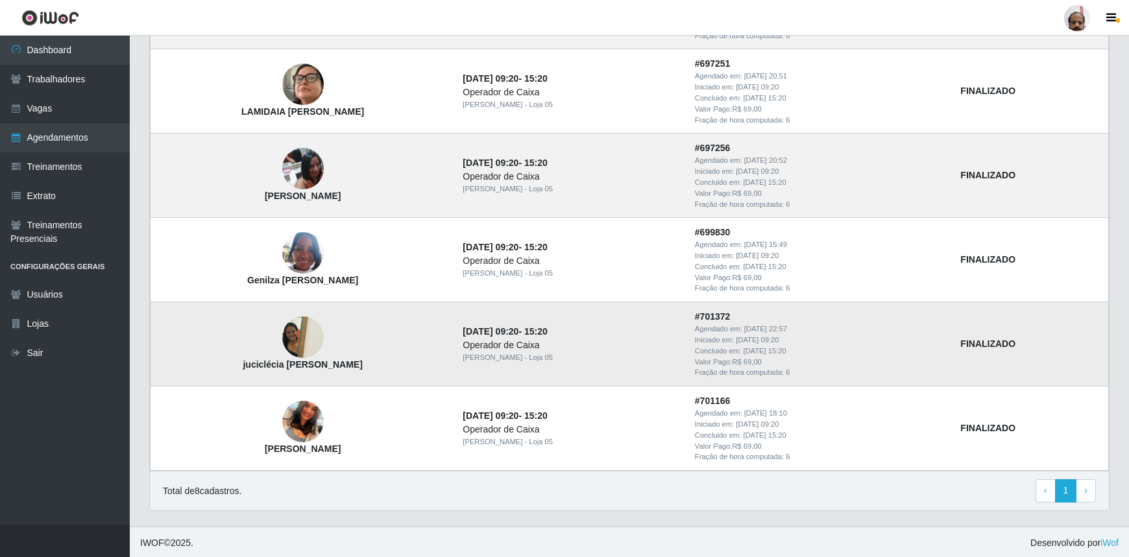
scroll to position [629, 0]
drag, startPoint x: 239, startPoint y: 363, endPoint x: 277, endPoint y: 365, distance: 38.3
click at [277, 365] on strong "juciclécia [PERSON_NAME]" at bounding box center [302, 364] width 119 height 10
copy strong "juciclécia"
click at [93, 77] on link "Trabalhadores" at bounding box center [65, 79] width 130 height 29
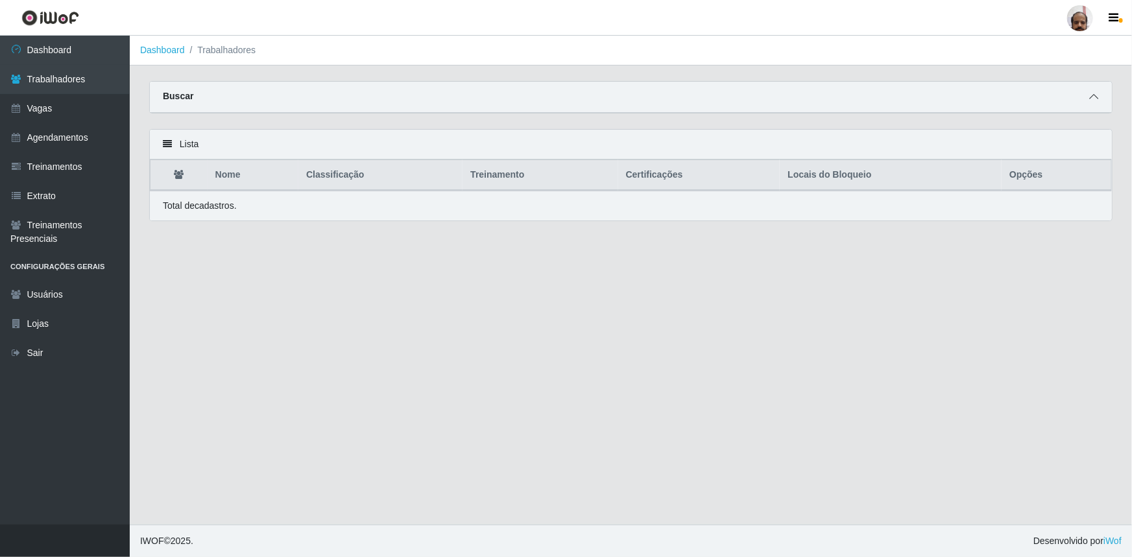
click at [1096, 97] on icon at bounding box center [1093, 96] width 9 height 9
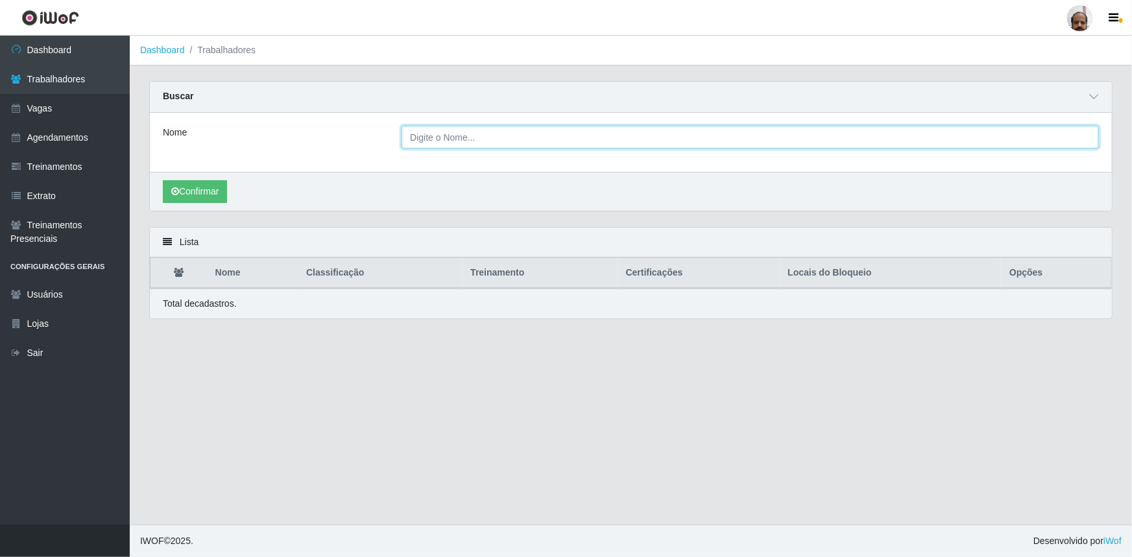
click at [491, 134] on input "Nome" at bounding box center [750, 137] width 697 height 23
paste input "juciclécia"
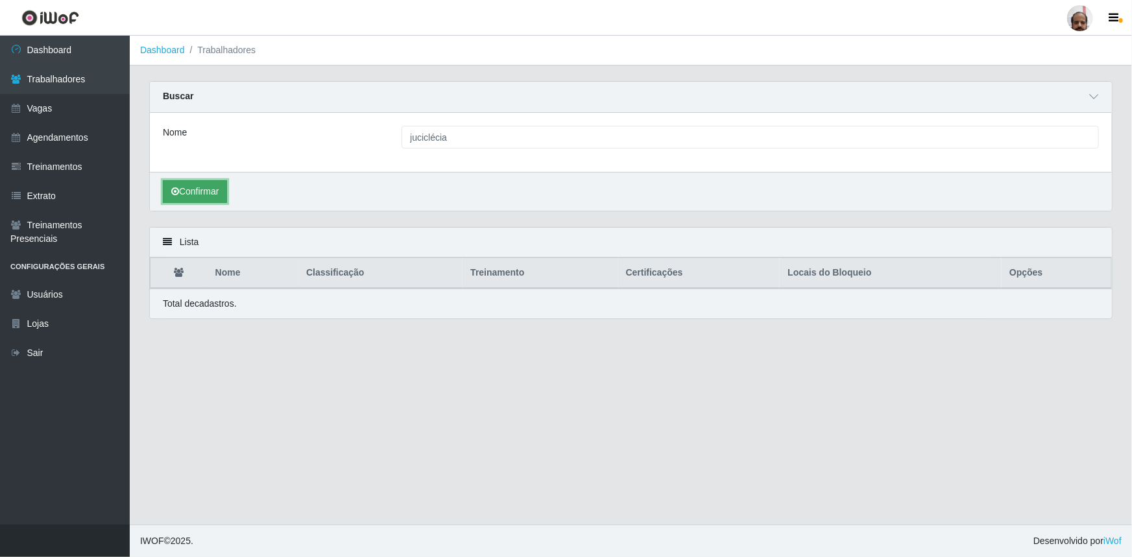
click at [201, 188] on button "Confirmar" at bounding box center [195, 191] width 64 height 23
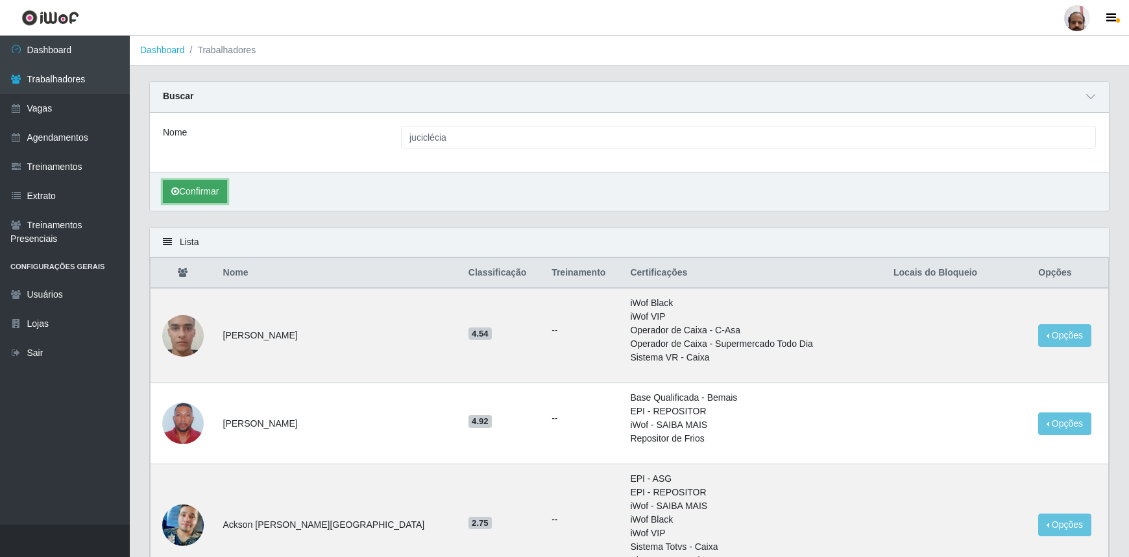
click at [195, 187] on button "Confirmar" at bounding box center [195, 191] width 64 height 23
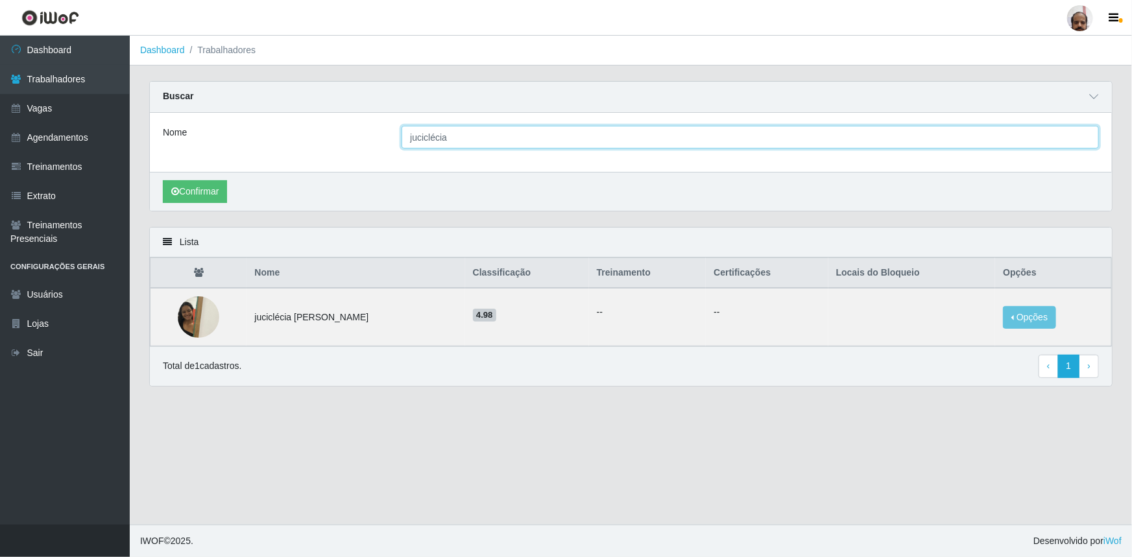
click at [465, 142] on input "juciclécia" at bounding box center [750, 137] width 697 height 23
type input "j"
type input "josemice"
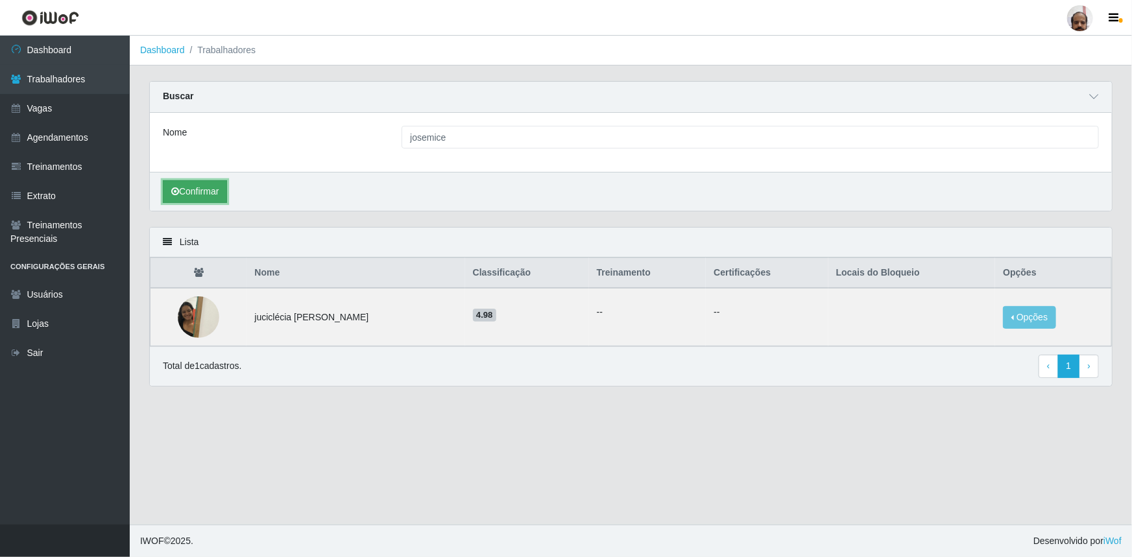
click at [213, 188] on button "Confirmar" at bounding box center [195, 191] width 64 height 23
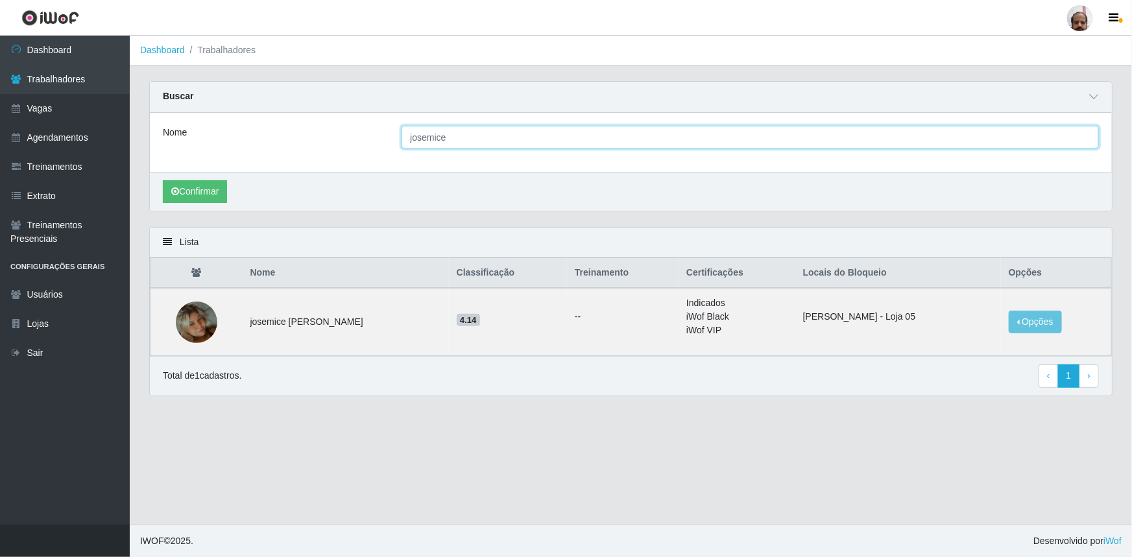
drag, startPoint x: 468, startPoint y: 141, endPoint x: 324, endPoint y: 139, distance: 144.7
click at [324, 139] on div "Nome josemice" at bounding box center [631, 137] width 956 height 23
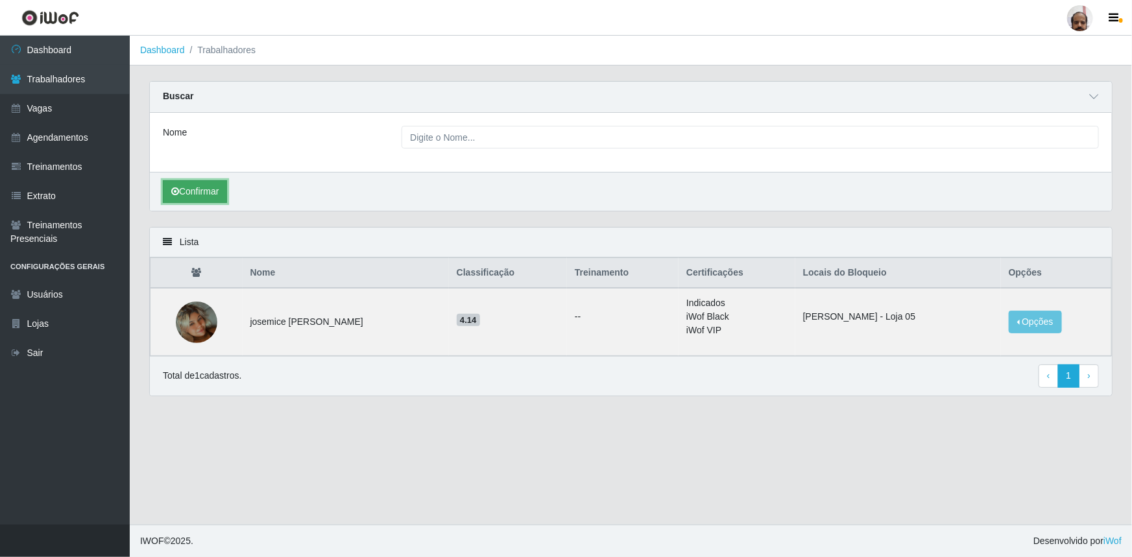
click at [208, 194] on button "Confirmar" at bounding box center [195, 191] width 64 height 23
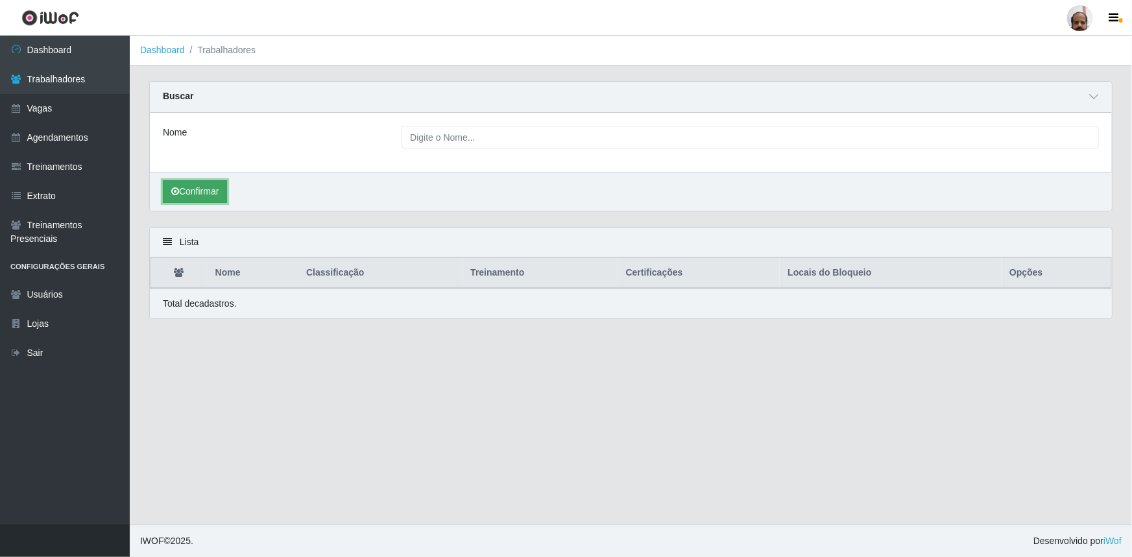
click at [217, 190] on button "Confirmar" at bounding box center [195, 191] width 64 height 23
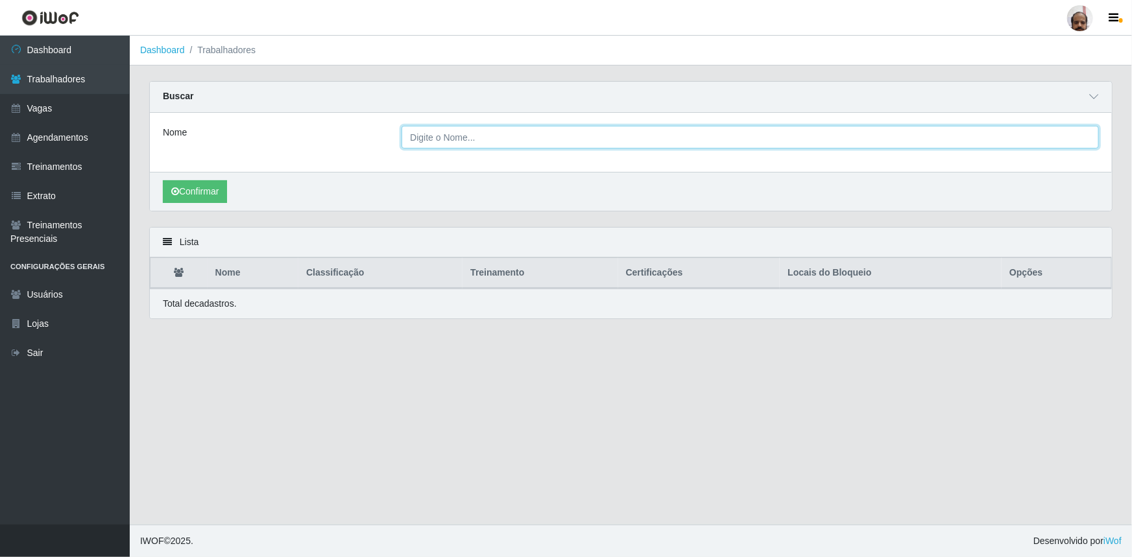
click at [480, 143] on input "Nome" at bounding box center [750, 137] width 697 height 23
type input "[PERSON_NAME]"
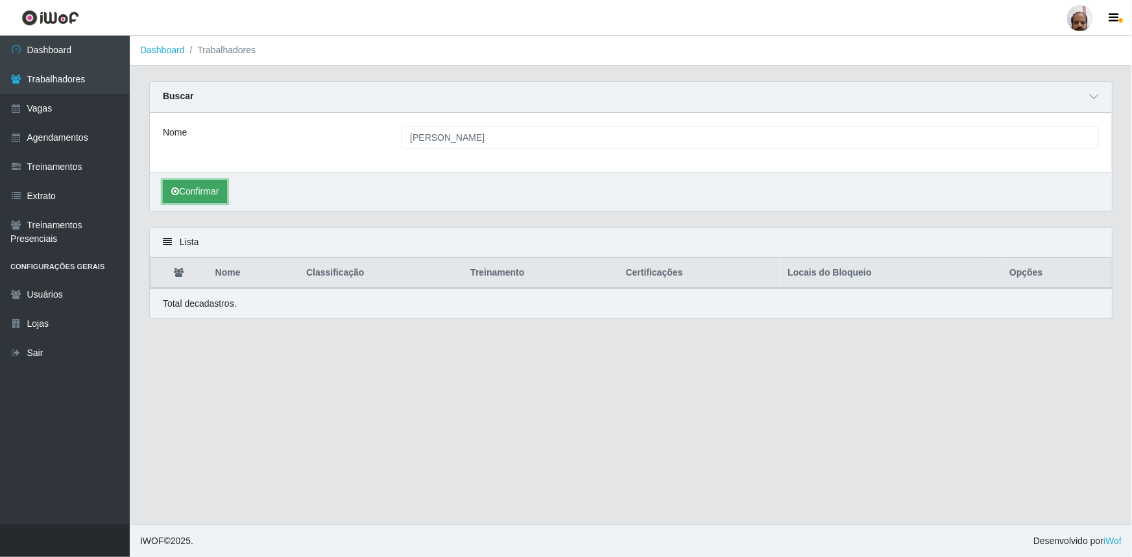
click at [179, 193] on button "Confirmar" at bounding box center [195, 191] width 64 height 23
click at [202, 193] on button "Confirmar" at bounding box center [195, 191] width 64 height 23
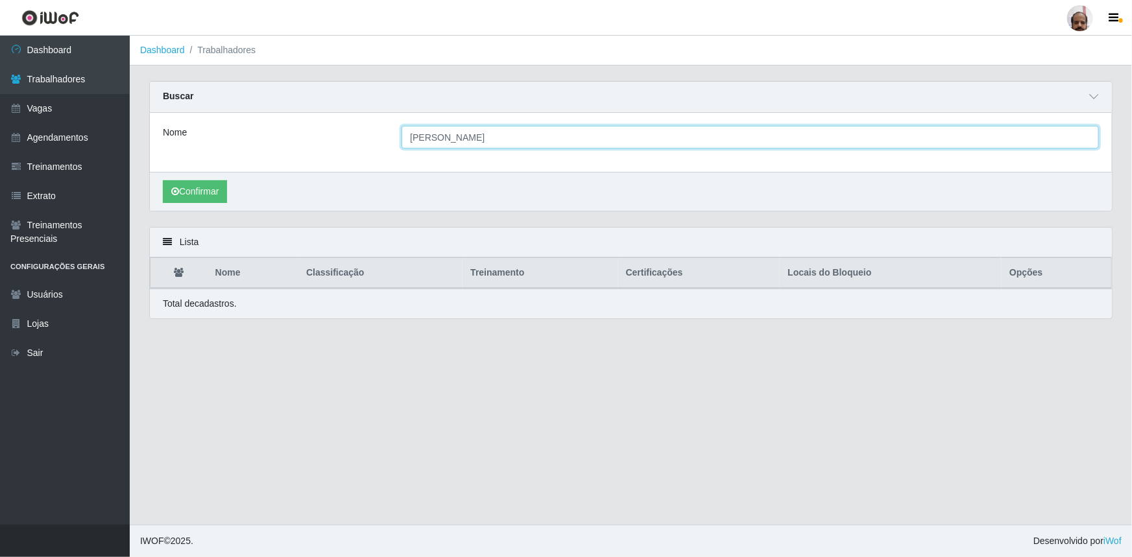
drag, startPoint x: 507, startPoint y: 132, endPoint x: 346, endPoint y: 138, distance: 161.0
click at [346, 138] on div "Nome kaiane comaneli" at bounding box center [631, 137] width 956 height 23
click at [457, 138] on input "Nome" at bounding box center [750, 137] width 697 height 23
type input "[PERSON_NAME]"
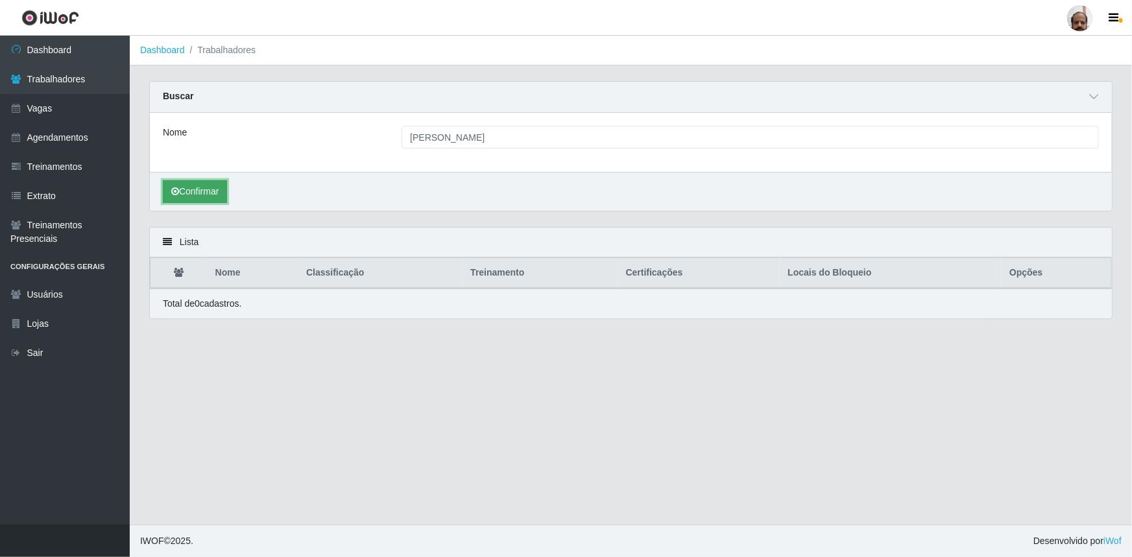
click at [211, 186] on button "Confirmar" at bounding box center [195, 191] width 64 height 23
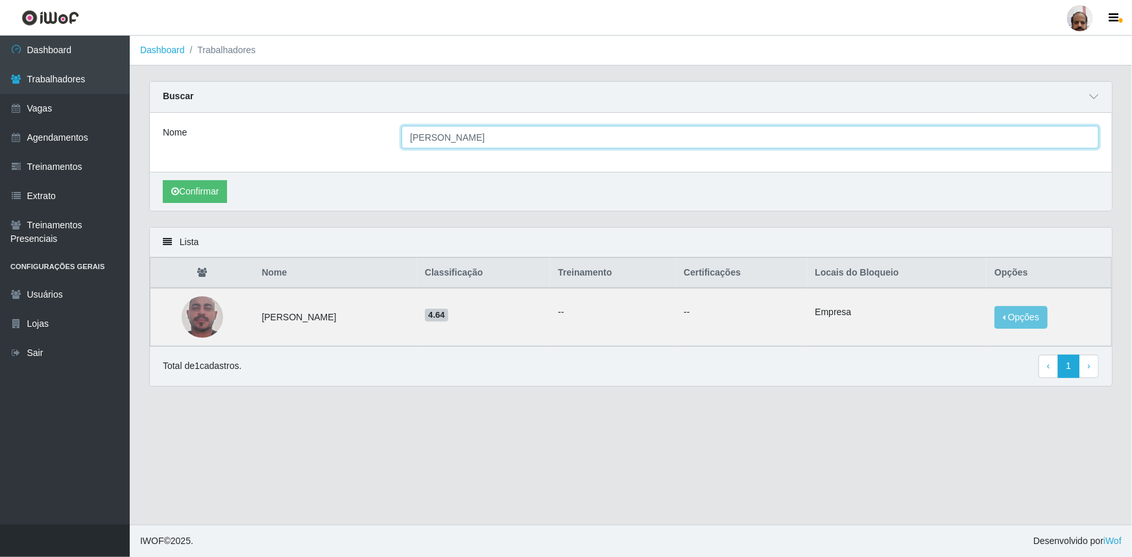
drag, startPoint x: 523, startPoint y: 134, endPoint x: 289, endPoint y: 145, distance: 233.8
click at [289, 145] on div "Nome [PERSON_NAME]" at bounding box center [631, 137] width 956 height 23
click at [447, 139] on input "Nome" at bounding box center [750, 137] width 697 height 23
type input "FRANCIMAR"
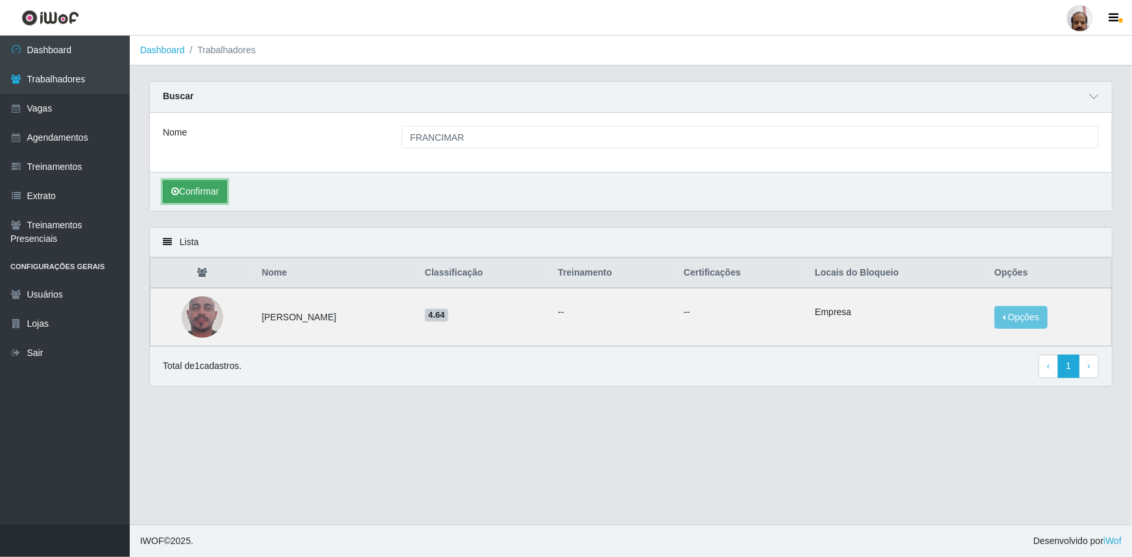
click at [177, 193] on icon "submit" at bounding box center [175, 191] width 8 height 9
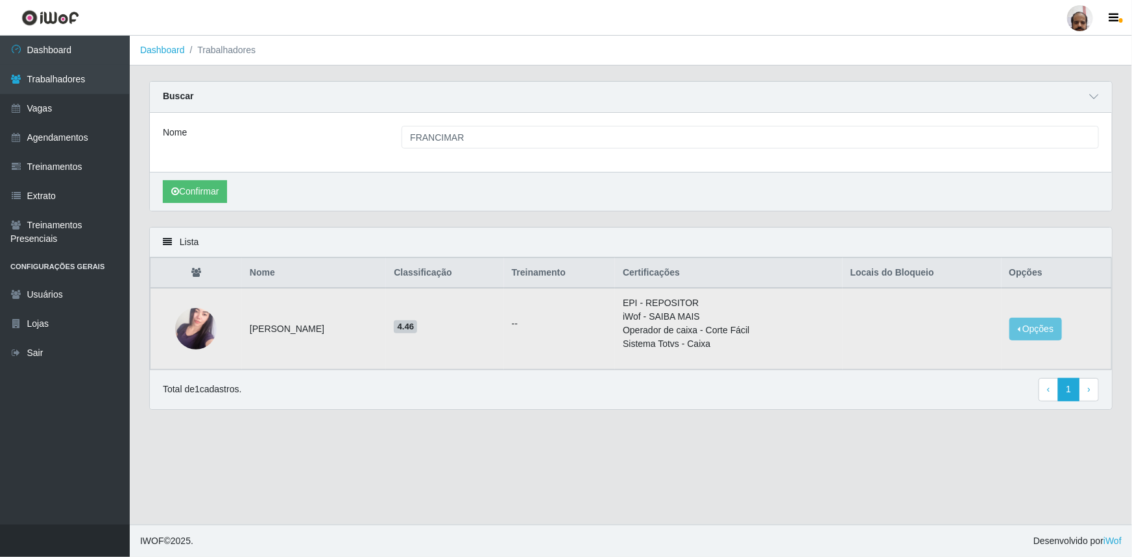
click at [193, 325] on img at bounding box center [196, 329] width 42 height 74
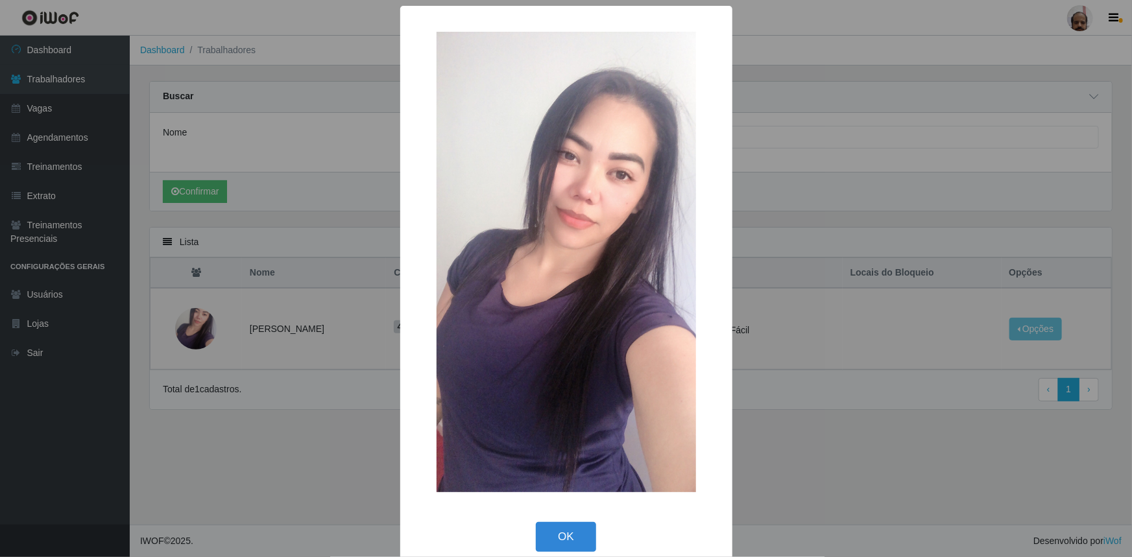
click at [559, 533] on button "OK" at bounding box center [566, 537] width 60 height 30
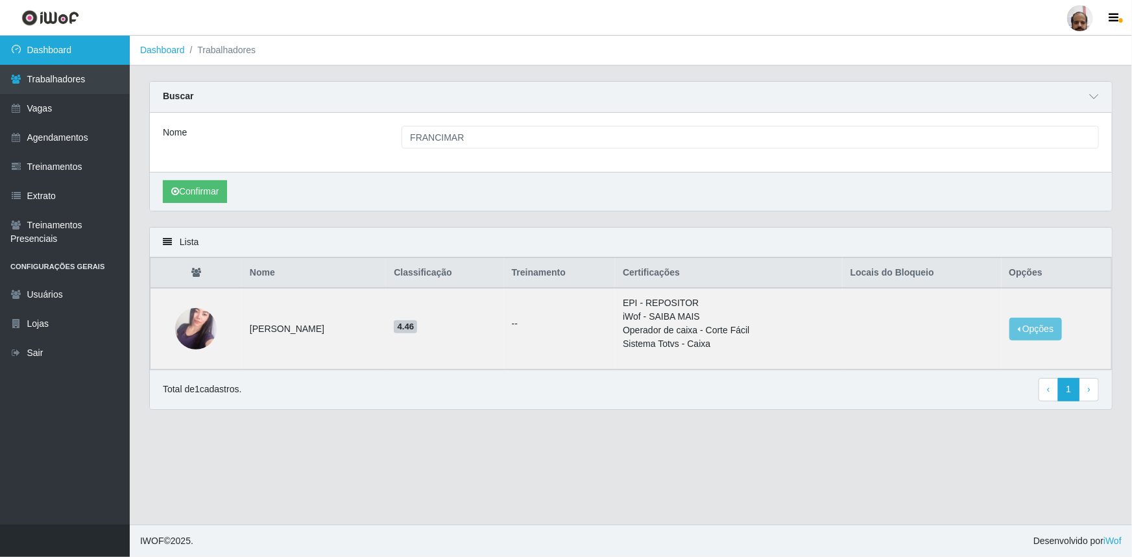
click at [84, 49] on link "Dashboard" at bounding box center [65, 50] width 130 height 29
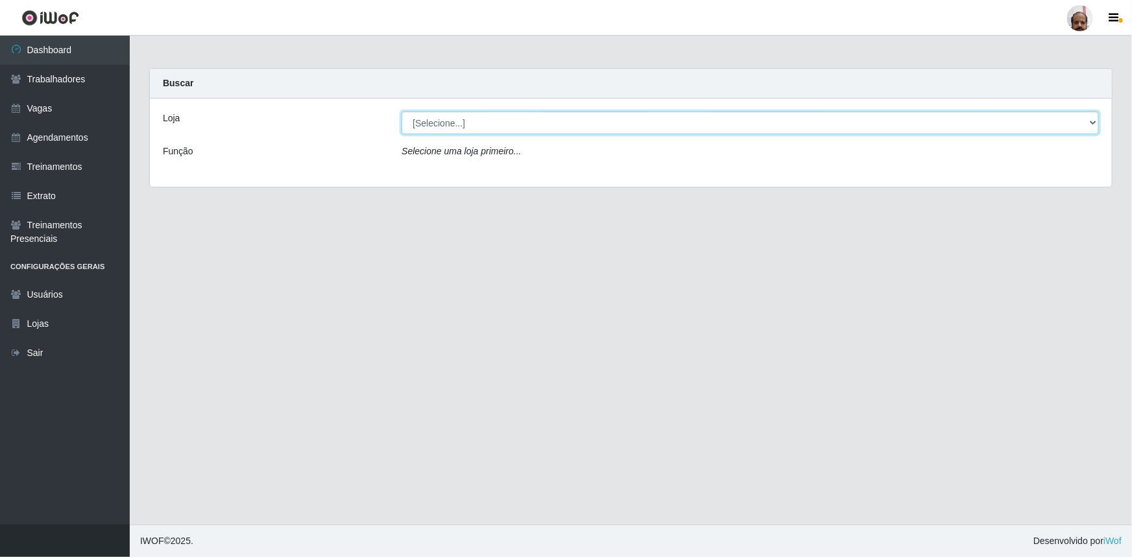
click at [480, 125] on select "[Selecione...] Mar Vermelho - Loja 05" at bounding box center [750, 123] width 697 height 23
select select "252"
click at [402, 112] on select "[Selecione...] Mar Vermelho - Loja 05" at bounding box center [750, 123] width 697 height 23
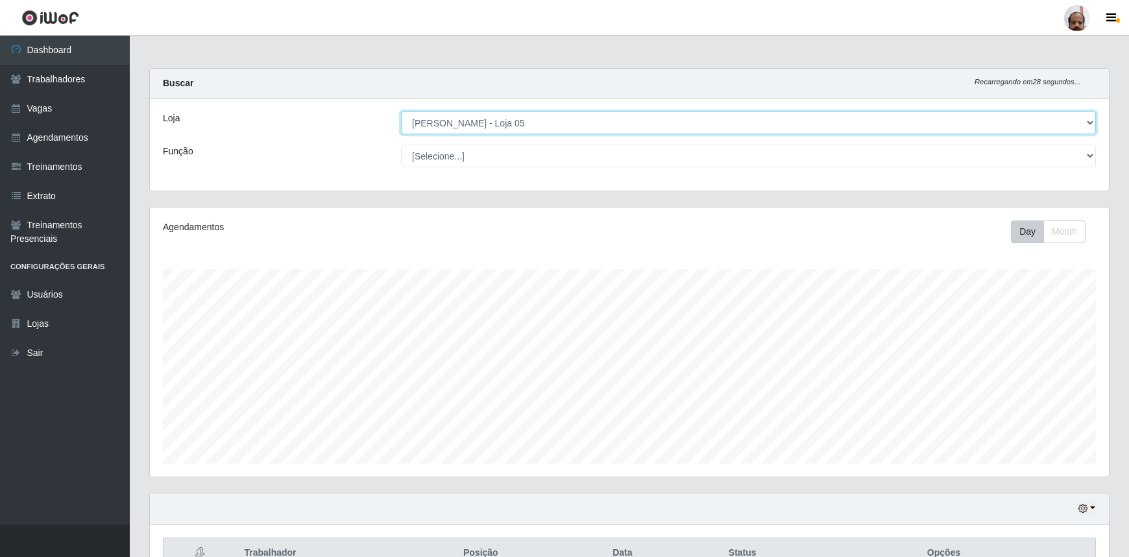
scroll to position [269, 959]
